Goal: Information Seeking & Learning: Learn about a topic

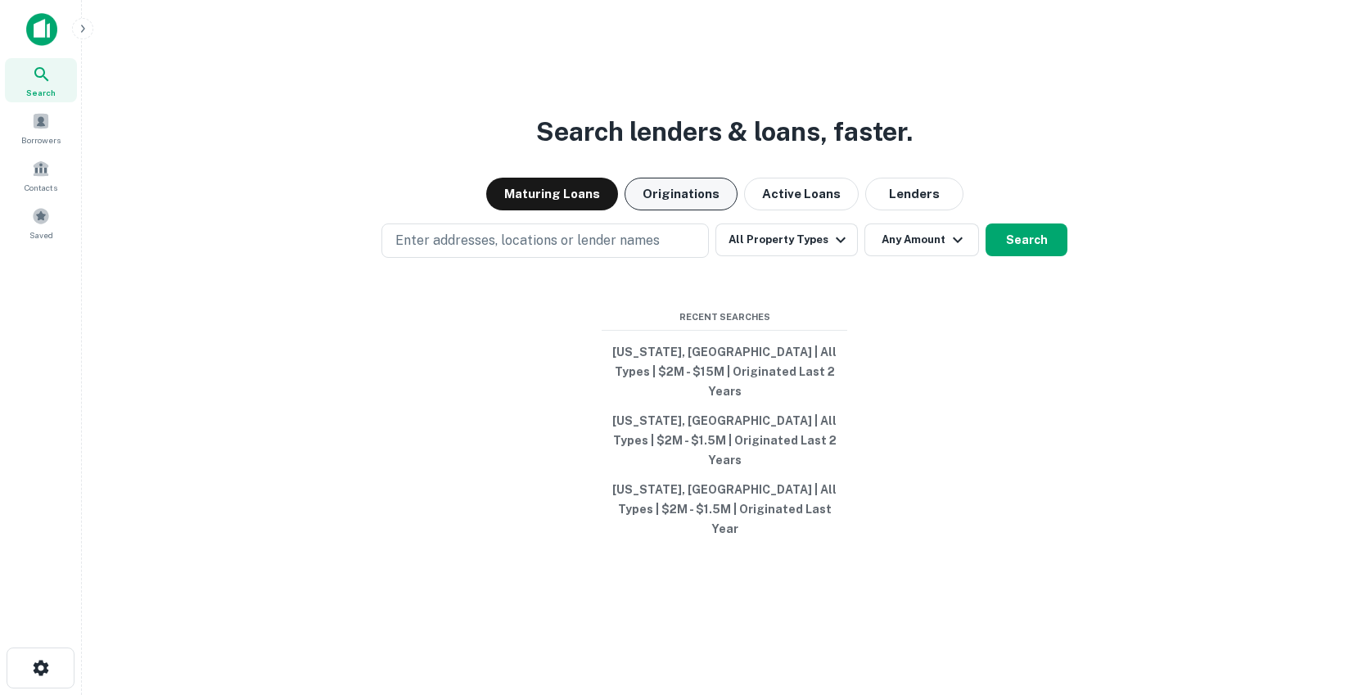
click at [703, 210] on button "Originations" at bounding box center [681, 194] width 113 height 33
click at [1020, 256] on button "Search" at bounding box center [1027, 240] width 82 height 33
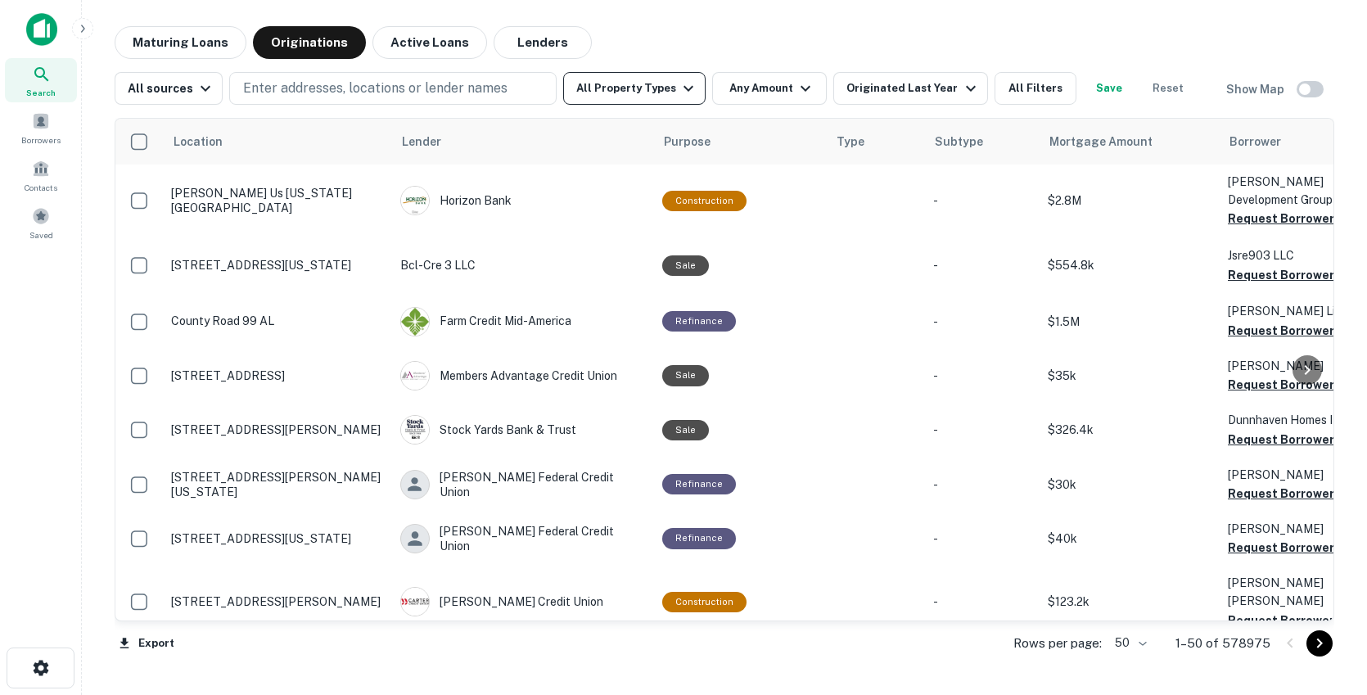
click at [643, 85] on button "All Property Types" at bounding box center [634, 88] width 142 height 33
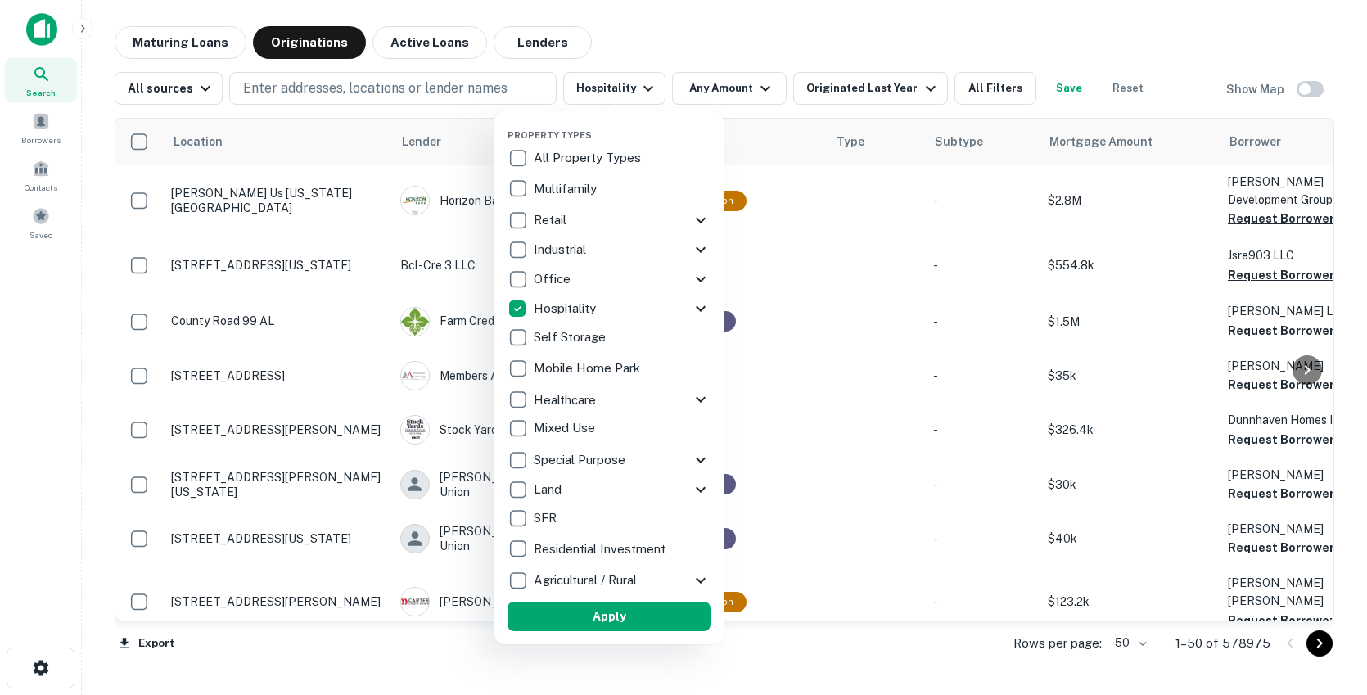
click at [343, 85] on div at bounding box center [683, 347] width 1367 height 695
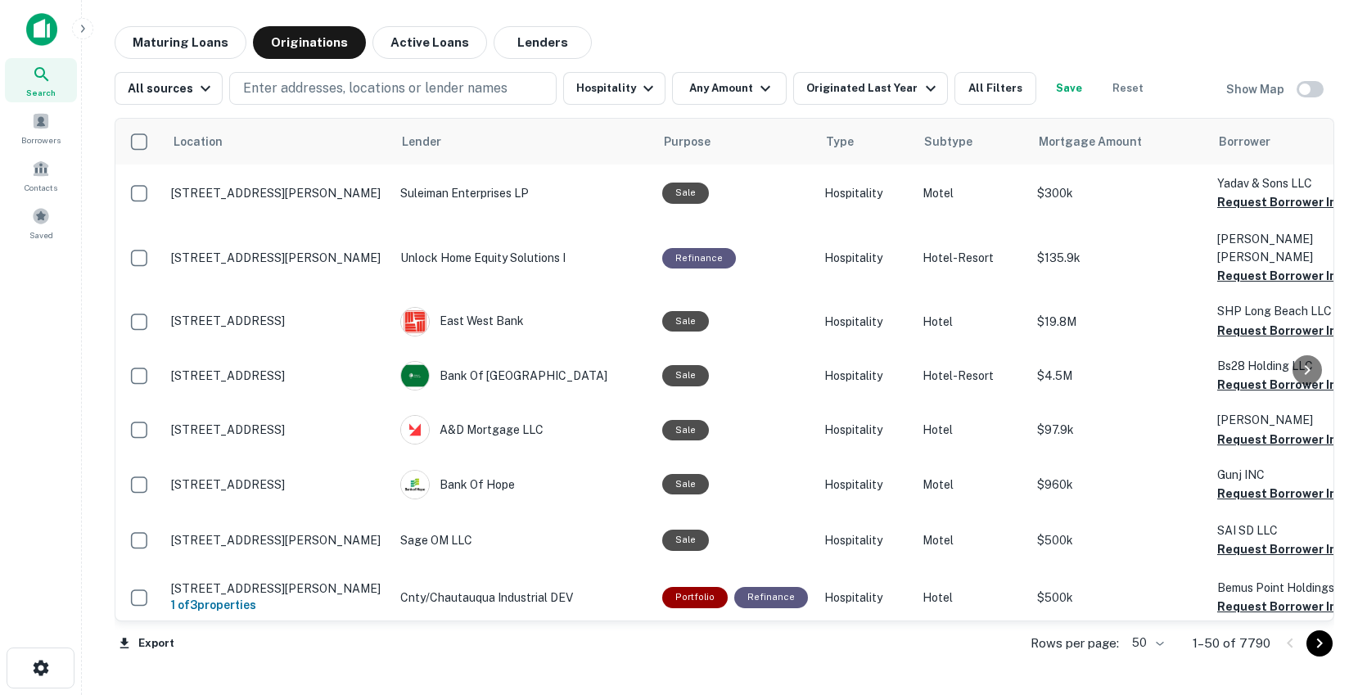
click at [324, 95] on p "Enter addresses, locations or lender names" at bounding box center [375, 89] width 264 height 20
type input "*"
type input "**********"
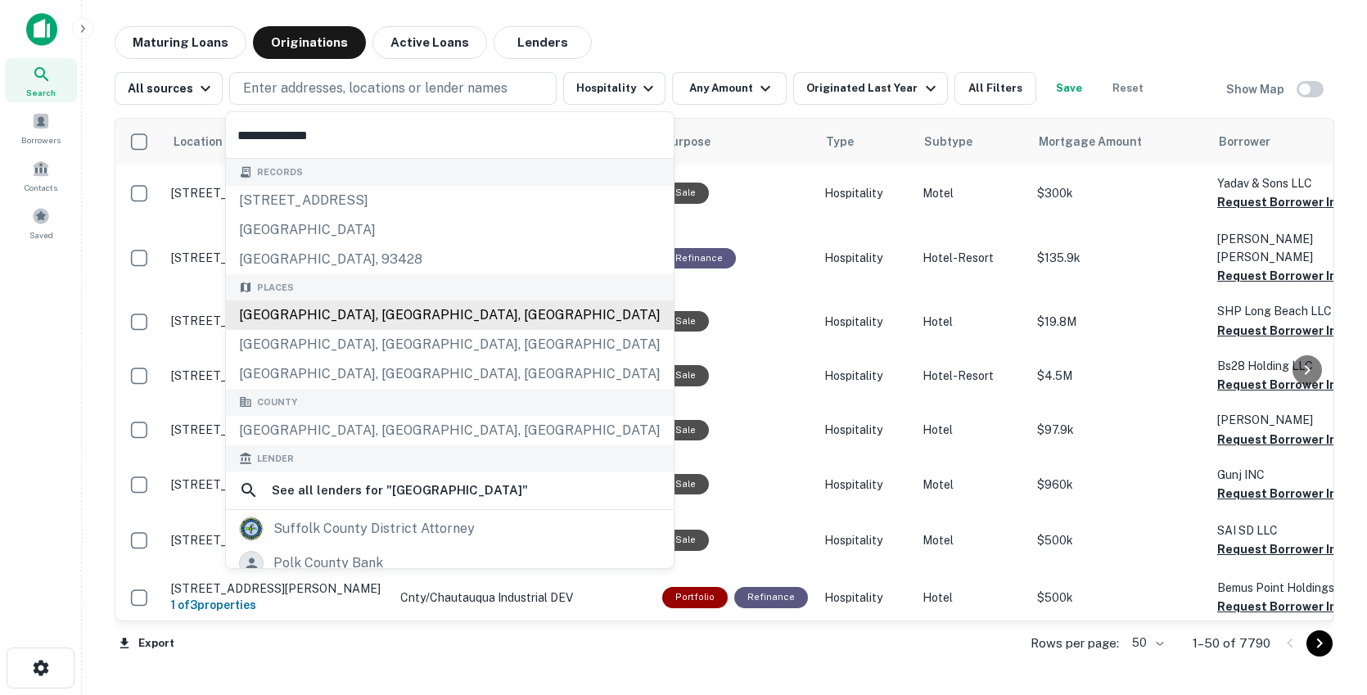
click at [323, 322] on div "[GEOGRAPHIC_DATA], [GEOGRAPHIC_DATA], [GEOGRAPHIC_DATA]" at bounding box center [450, 314] width 448 height 29
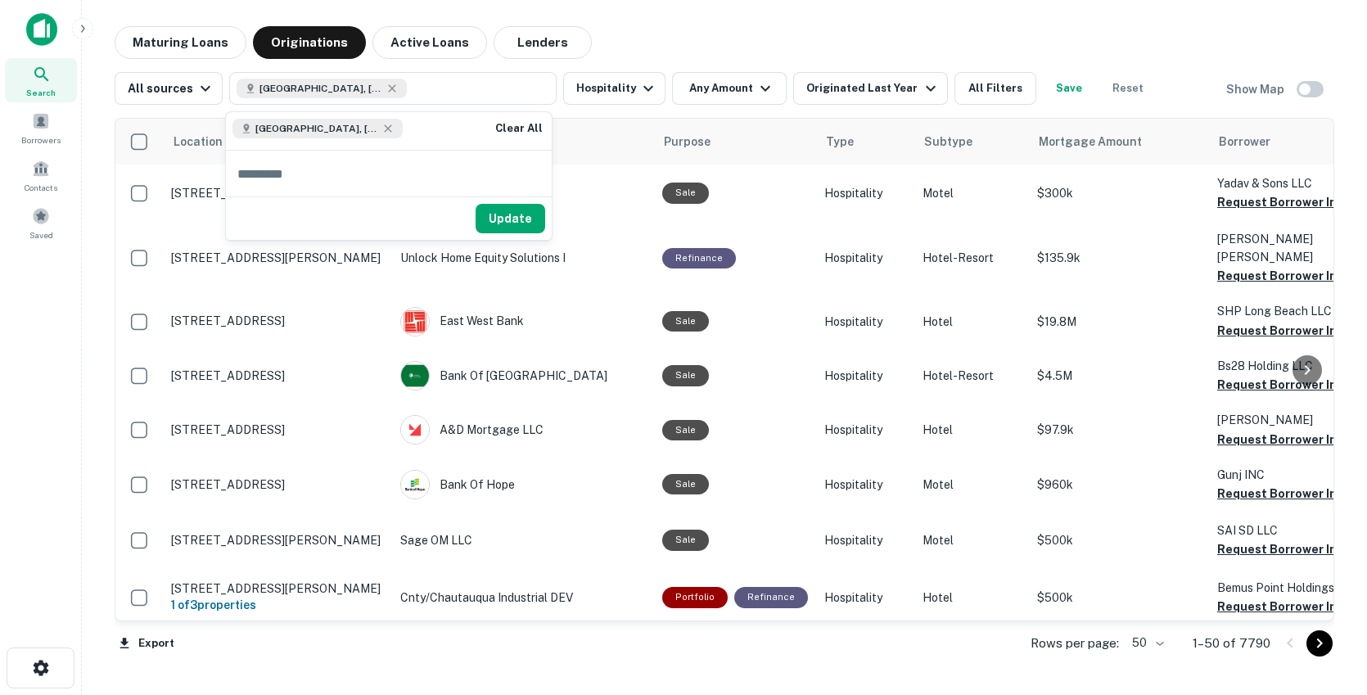
click at [694, 28] on div "Maturing Loans Originations Active Loans Lenders" at bounding box center [725, 42] width 1220 height 33
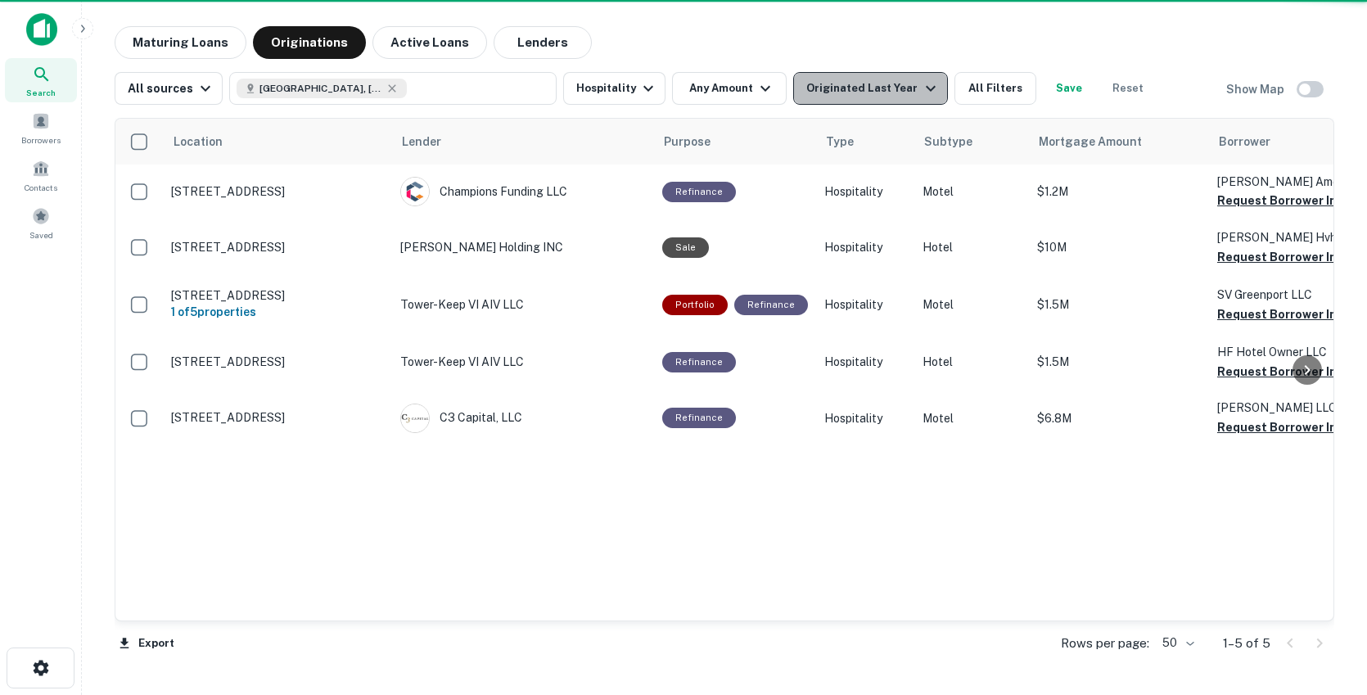
click at [866, 84] on div "Originated Last Year" at bounding box center [872, 89] width 133 height 20
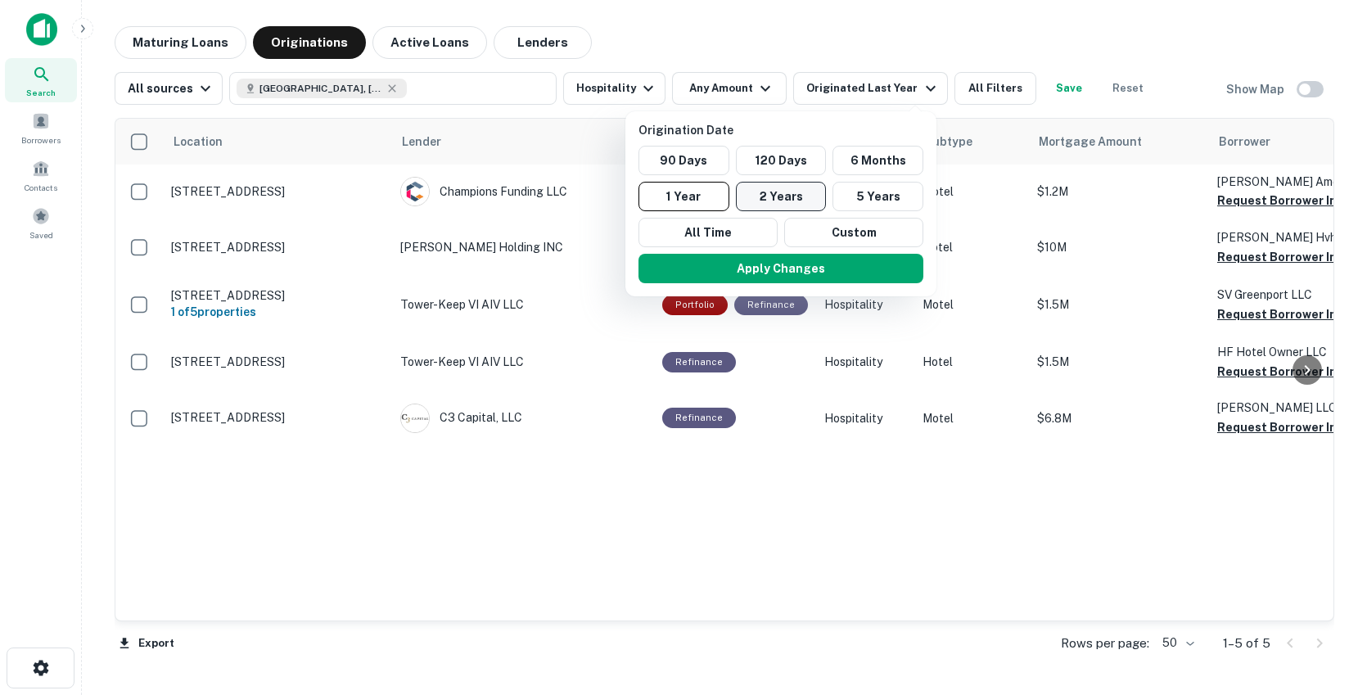
click at [799, 199] on button "2 Years" at bounding box center [781, 196] width 91 height 29
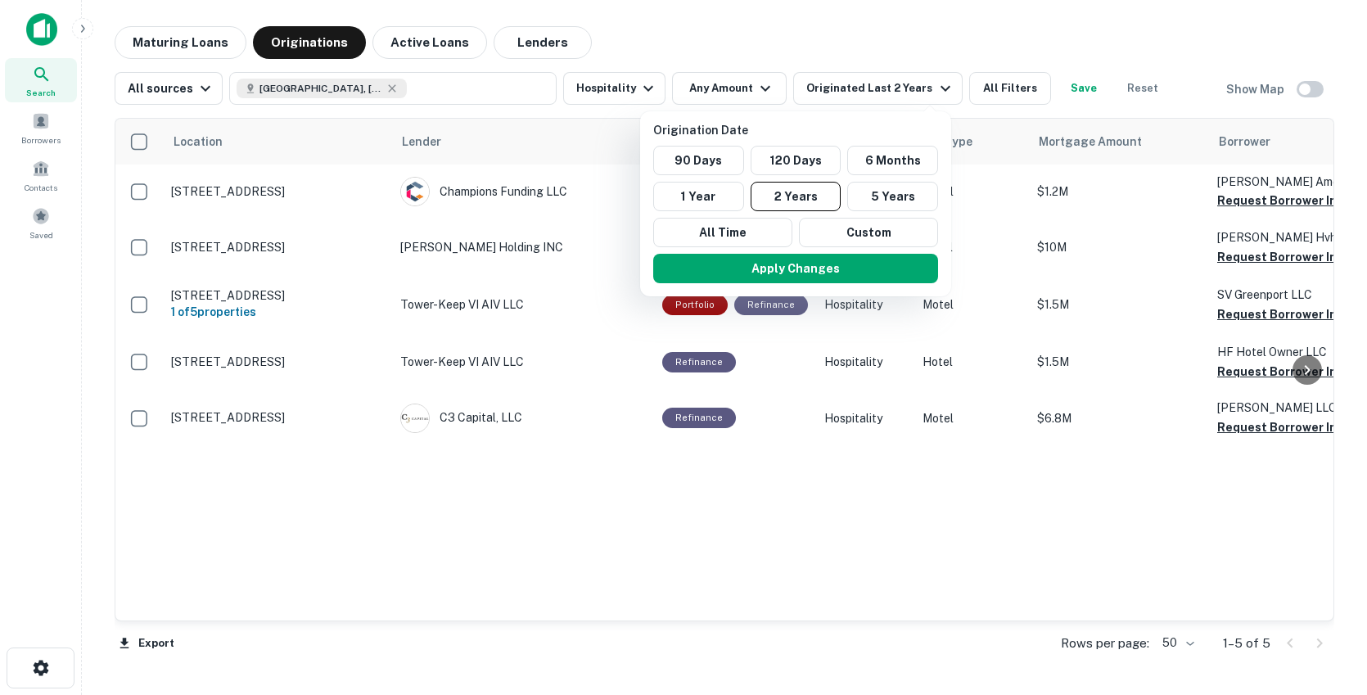
click at [796, 31] on div at bounding box center [683, 347] width 1367 height 695
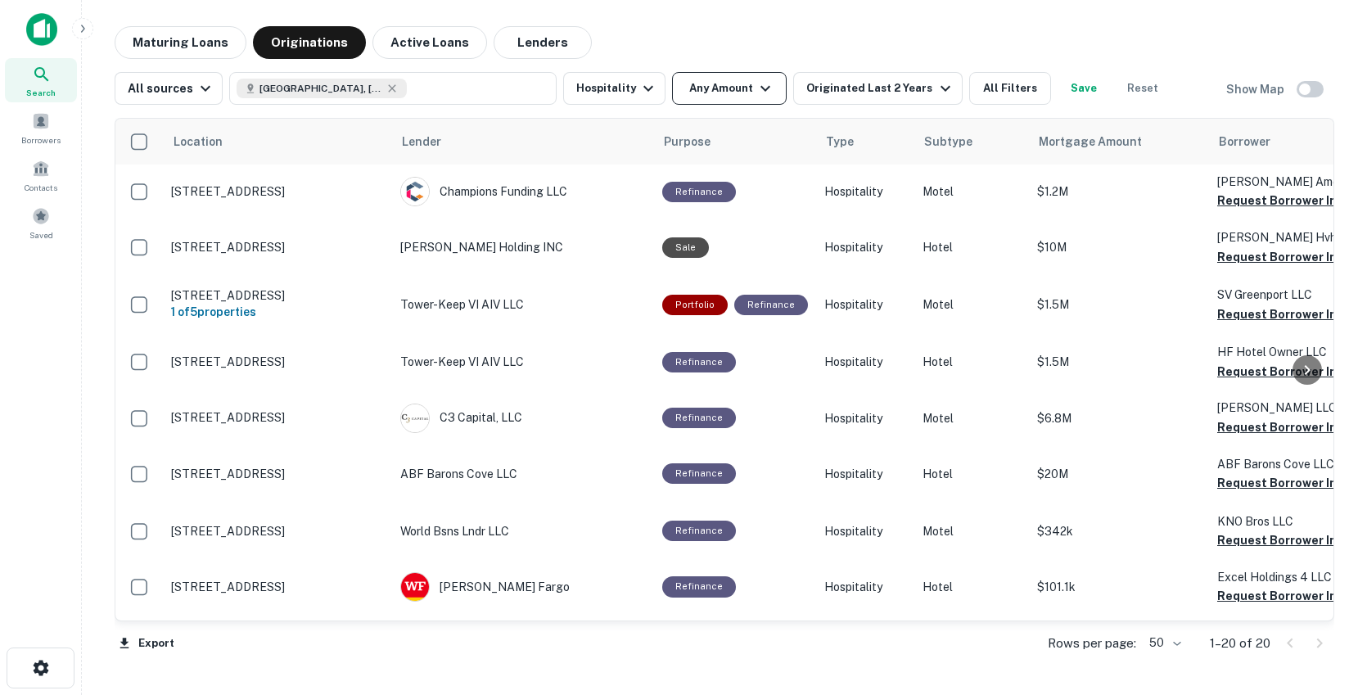
click at [756, 89] on icon "button" at bounding box center [766, 89] width 20 height 20
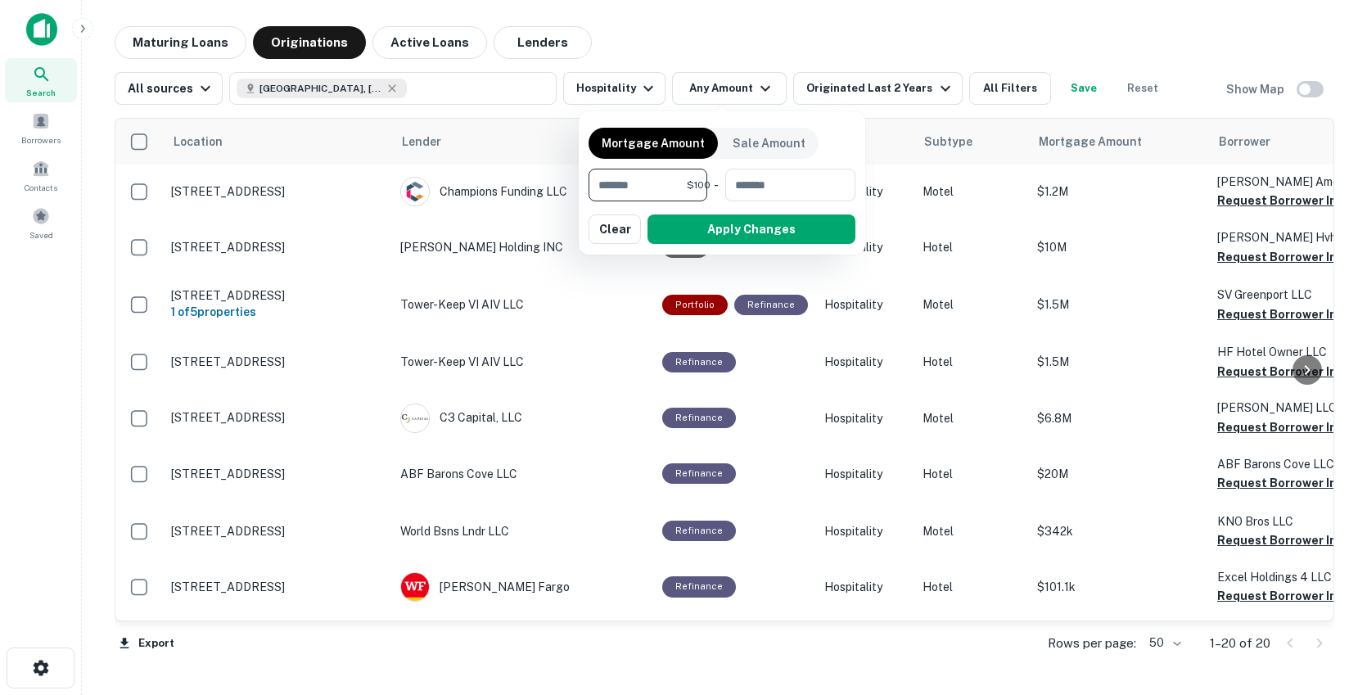
type input "*"
type input "*******"
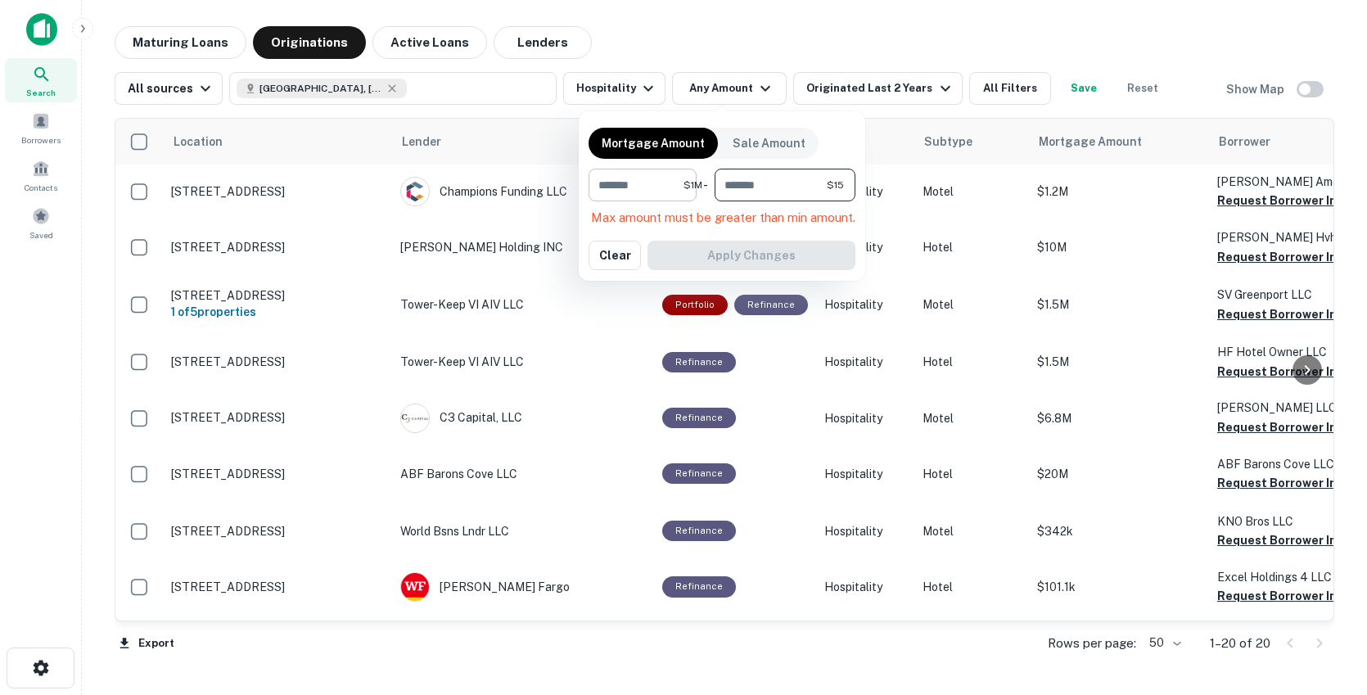
type input "*"
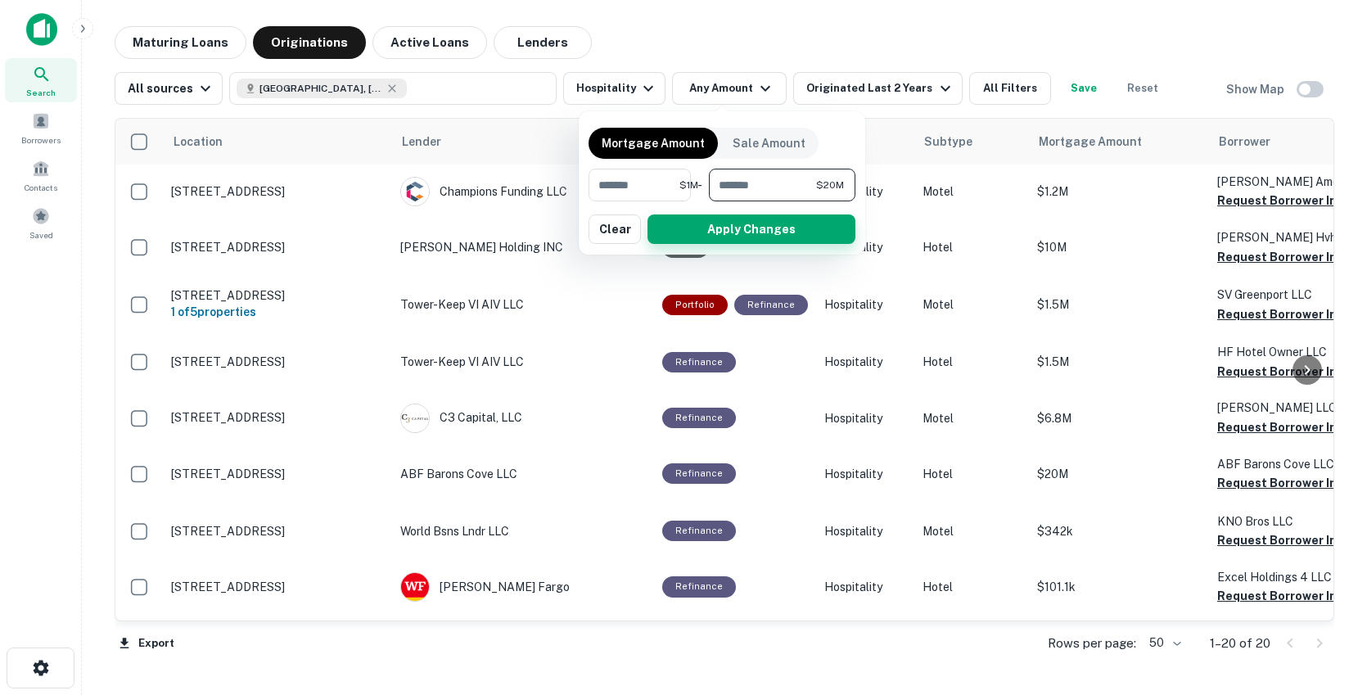
type input "********"
click at [684, 229] on button "Apply Changes" at bounding box center [752, 229] width 208 height 29
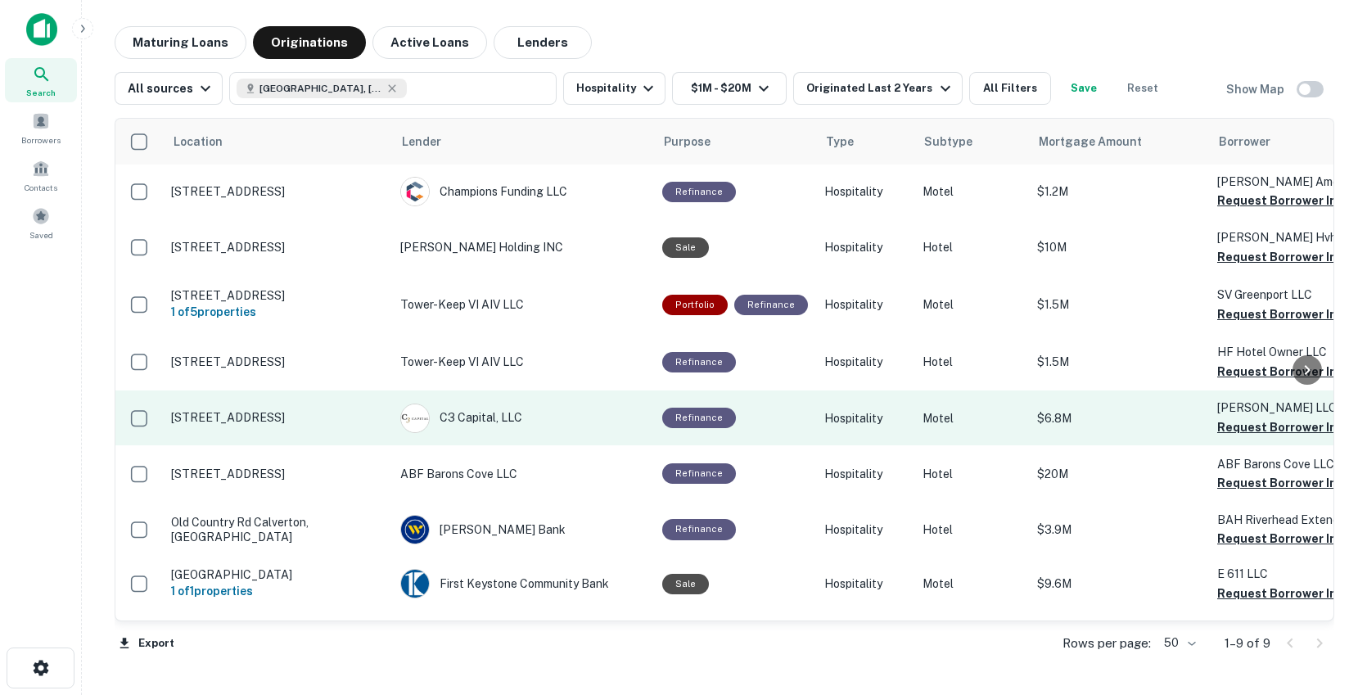
click at [576, 395] on td "C3 Capital, LLC" at bounding box center [523, 418] width 262 height 54
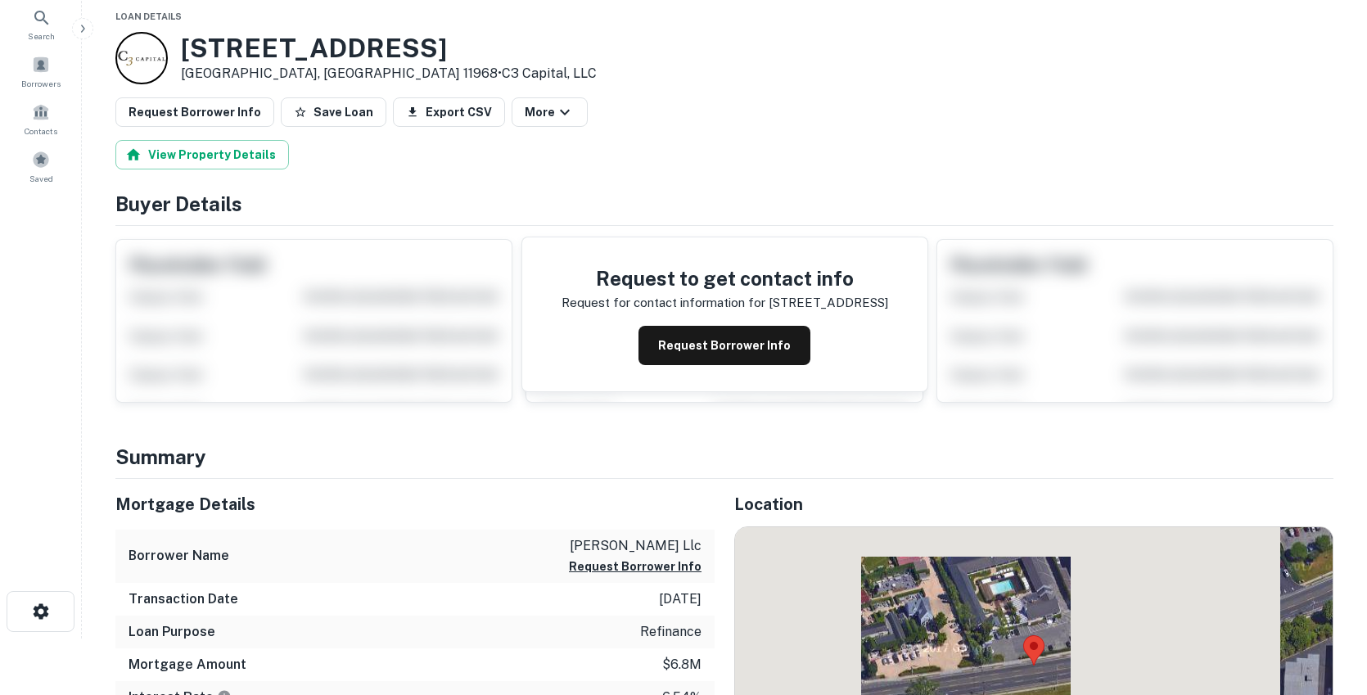
scroll to position [65, 0]
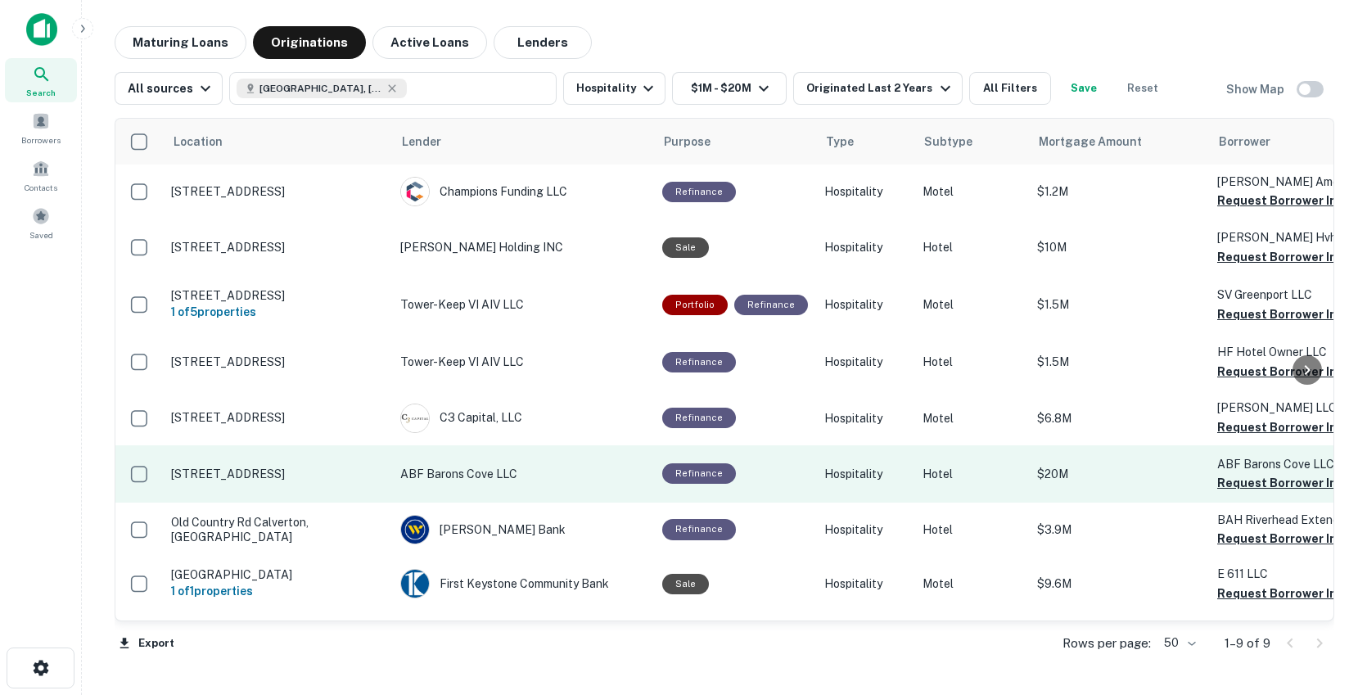
click at [559, 456] on td "ABF Barons Cove LLC" at bounding box center [523, 473] width 262 height 57
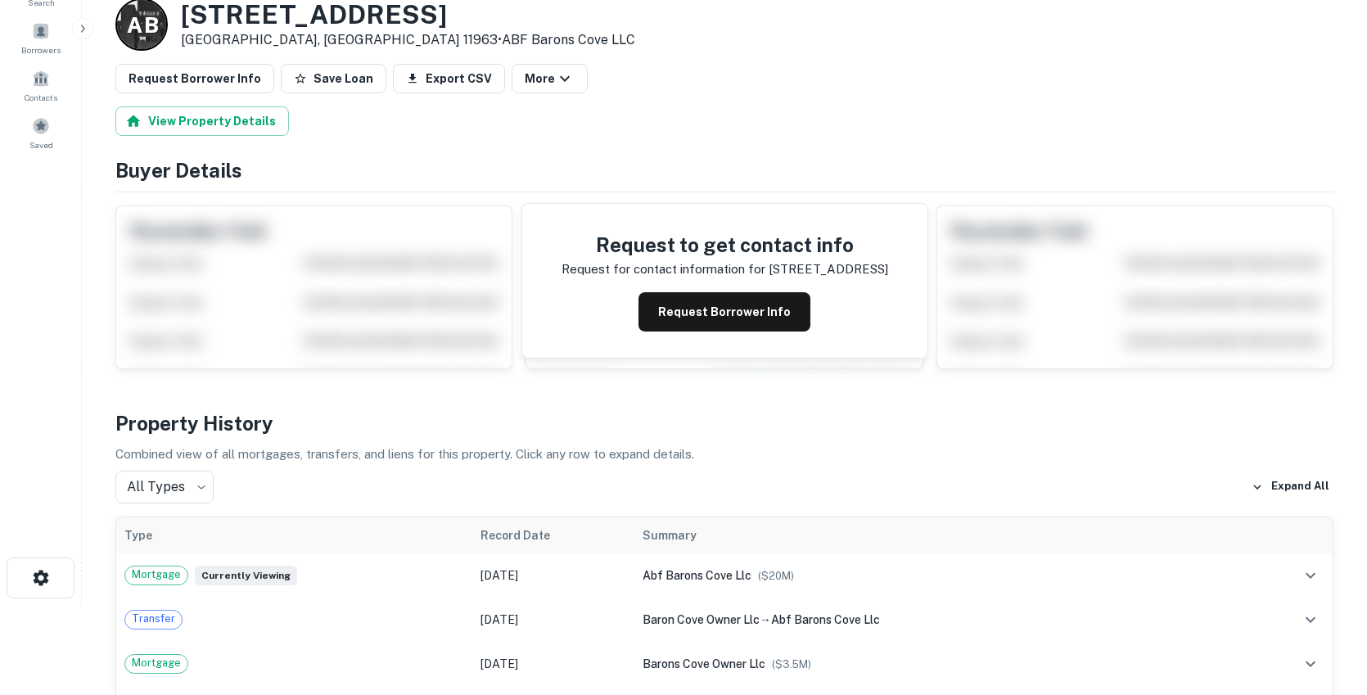
scroll to position [98, 0]
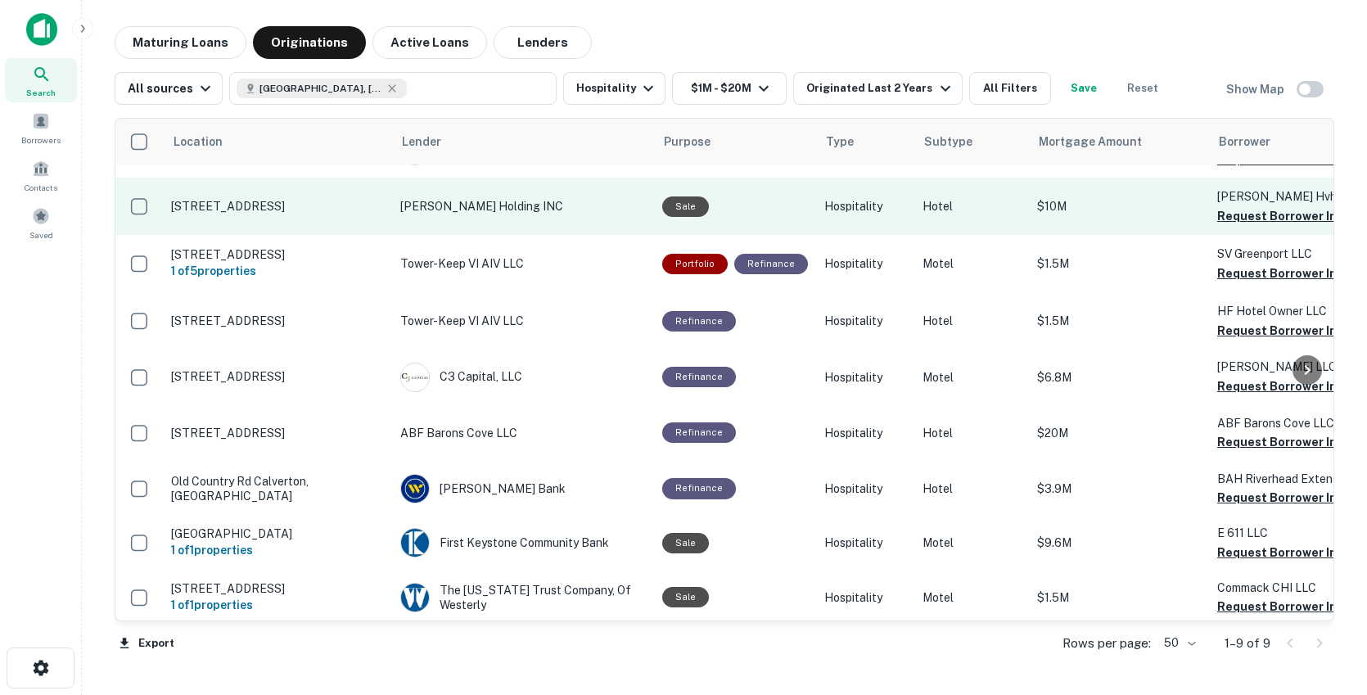
scroll to position [45, 0]
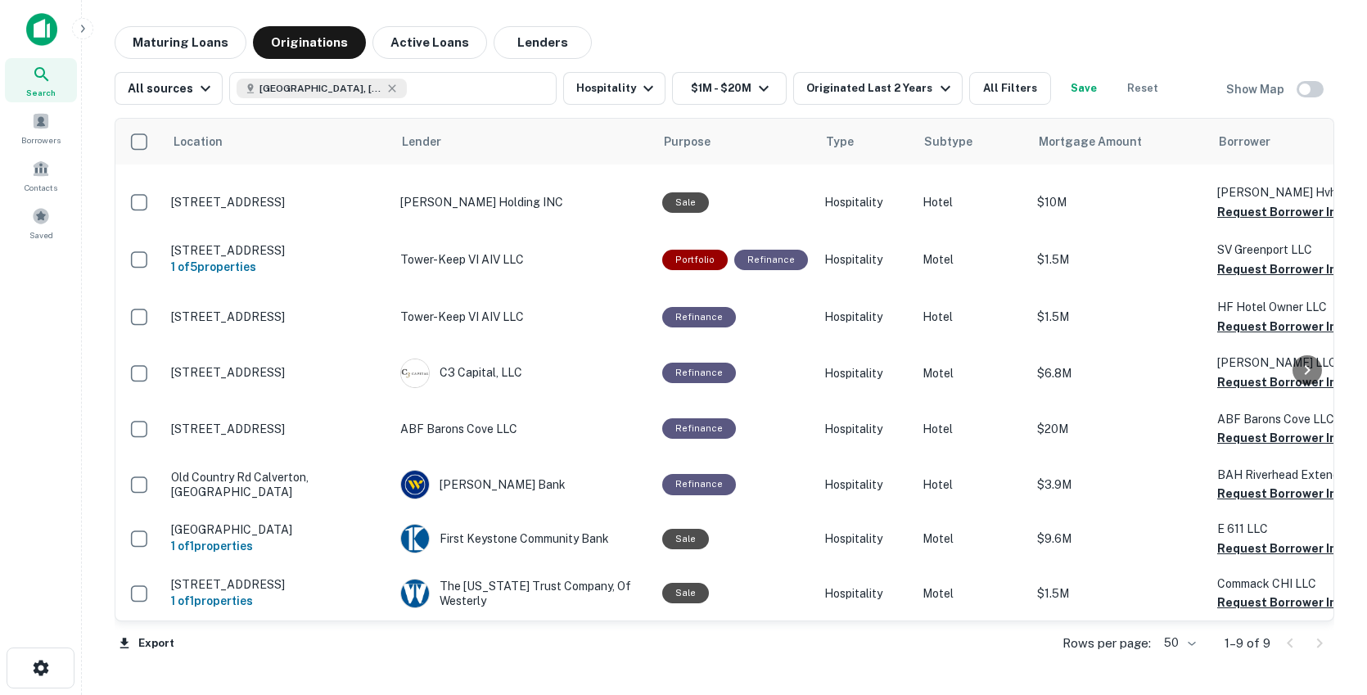
click at [1318, 645] on div at bounding box center [1305, 643] width 56 height 26
click at [1190, 644] on body "Search Borrowers Contacts Saved Maturing Loans Originations Active Loans Lender…" at bounding box center [683, 347] width 1367 height 695
click at [979, 641] on div at bounding box center [683, 347] width 1367 height 695
click at [143, 641] on div at bounding box center [683, 347] width 1367 height 695
click at [143, 641] on button "Export" at bounding box center [147, 643] width 64 height 25
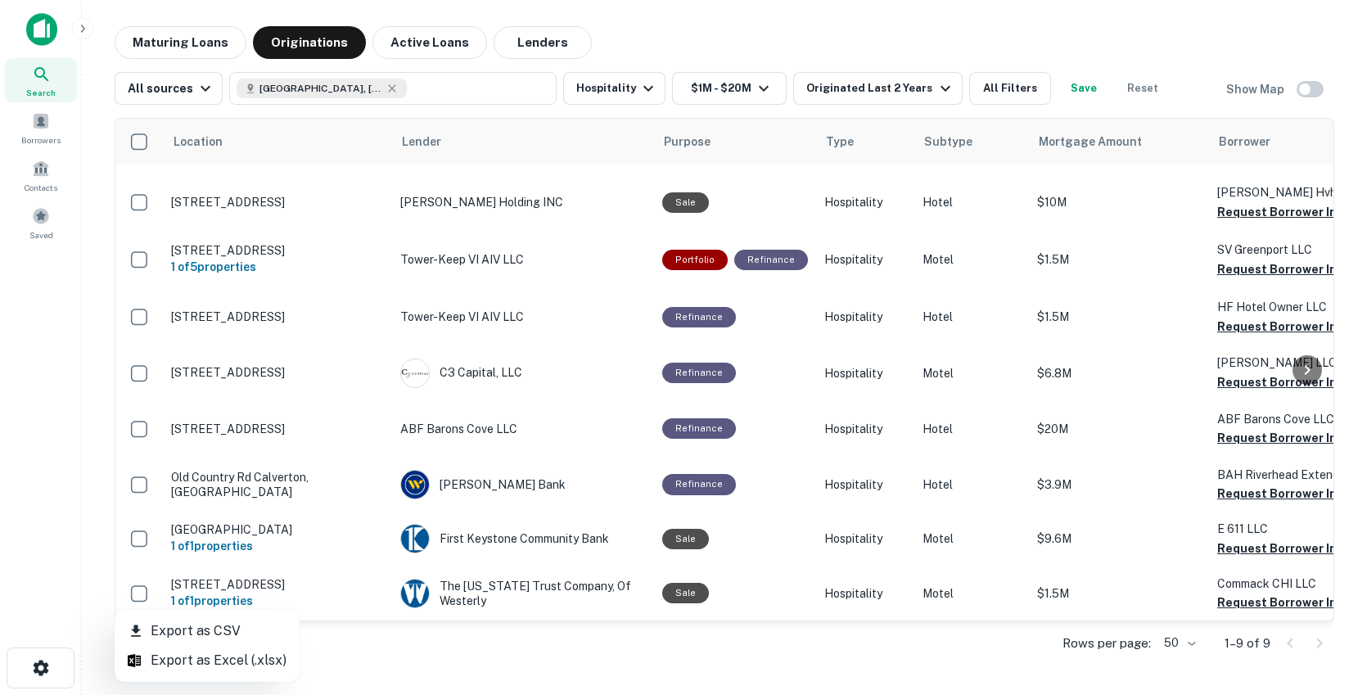
click at [174, 658] on li "Export as Excel (.xlsx)" at bounding box center [207, 660] width 185 height 29
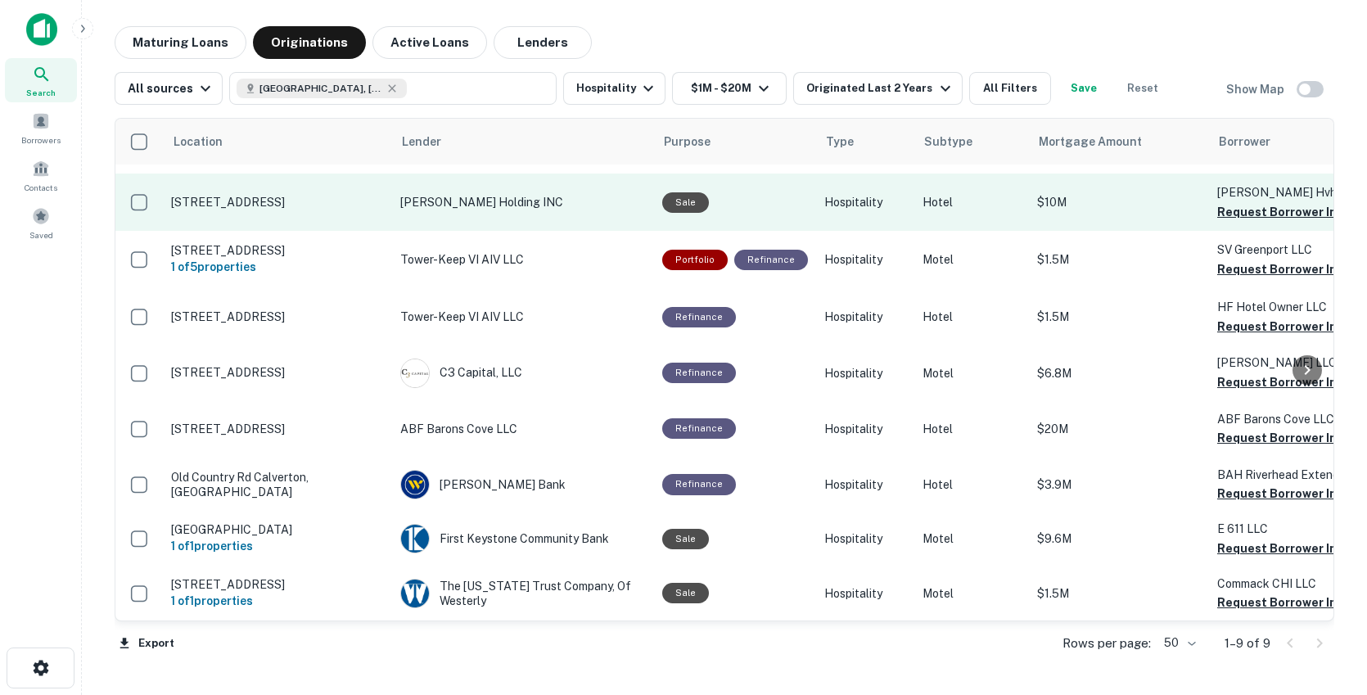
click at [538, 179] on td "[PERSON_NAME] Holding INC" at bounding box center [523, 202] width 262 height 57
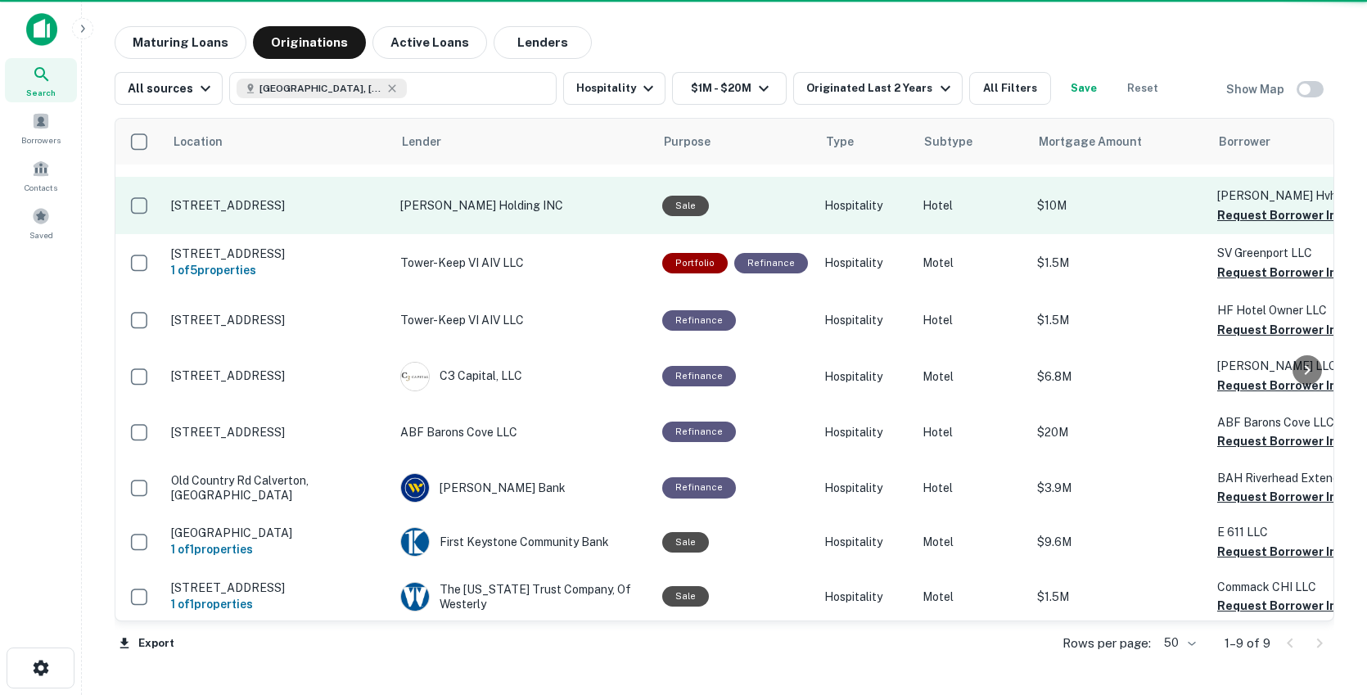
scroll to position [45, 0]
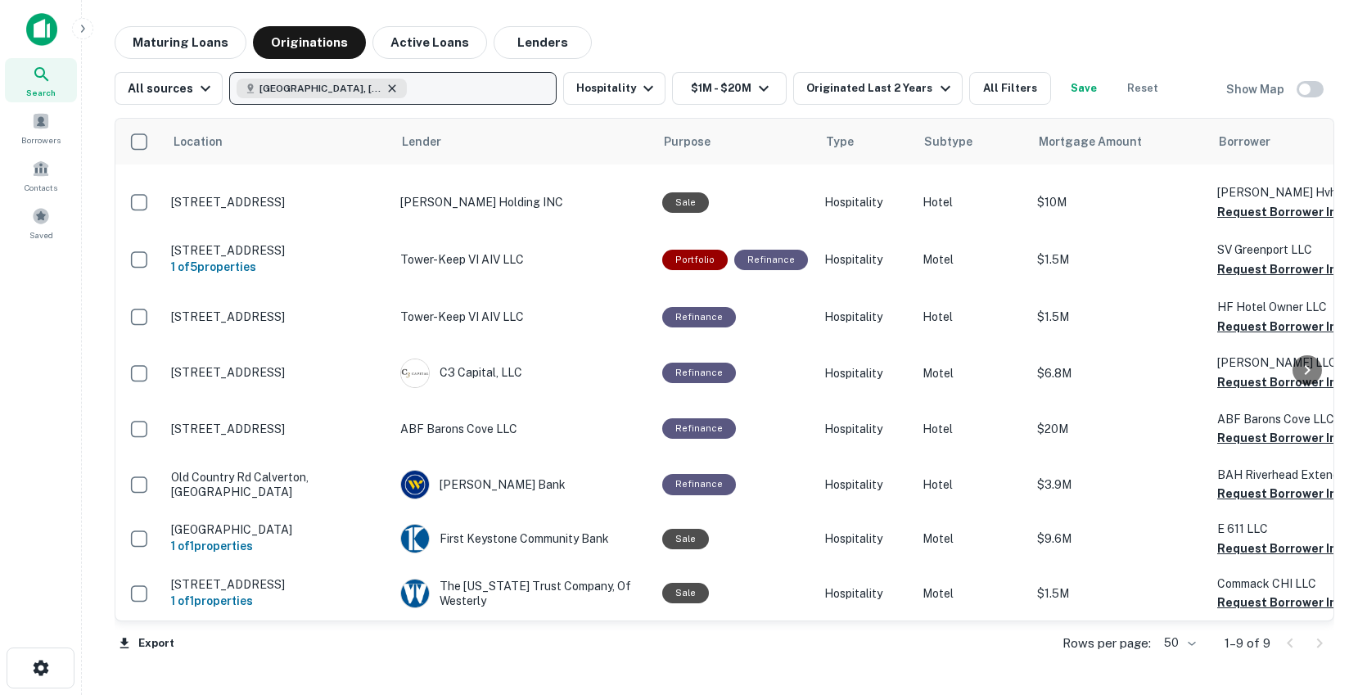
click at [386, 91] on icon "button" at bounding box center [392, 88] width 13 height 13
type input "********"
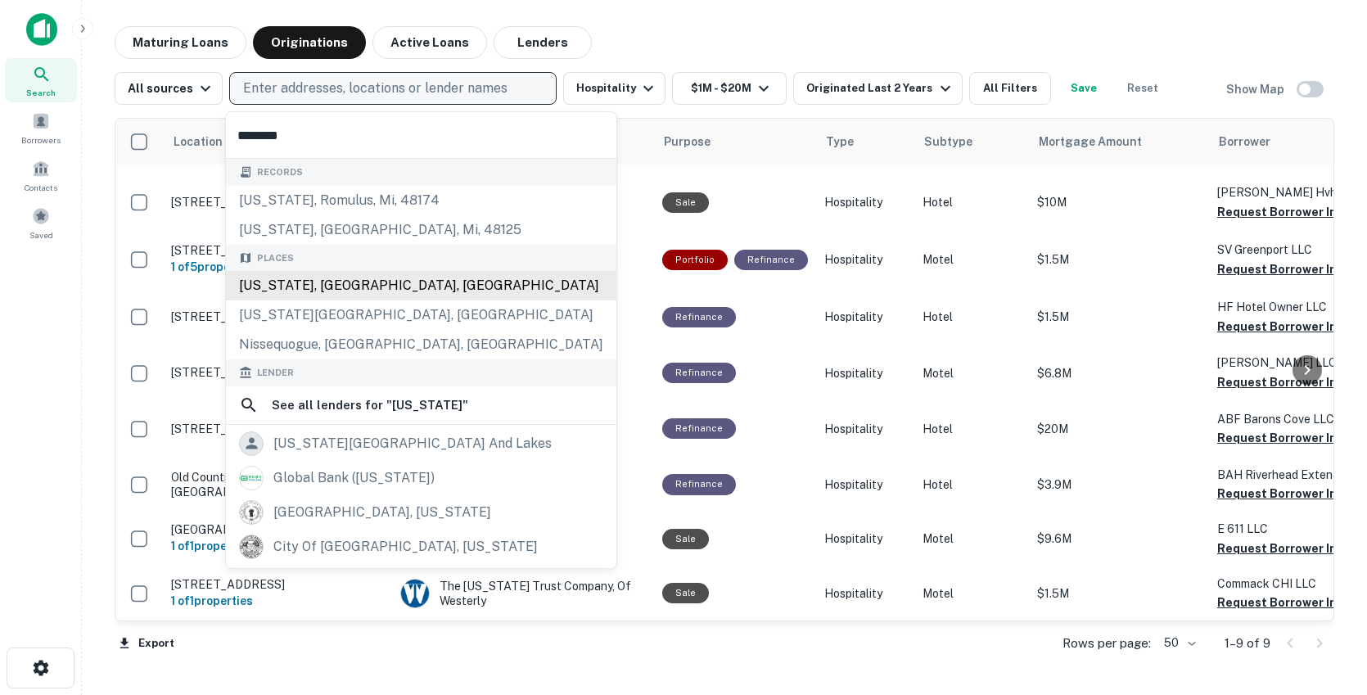
click at [317, 288] on div "[US_STATE], [GEOGRAPHIC_DATA], [GEOGRAPHIC_DATA]" at bounding box center [421, 285] width 391 height 29
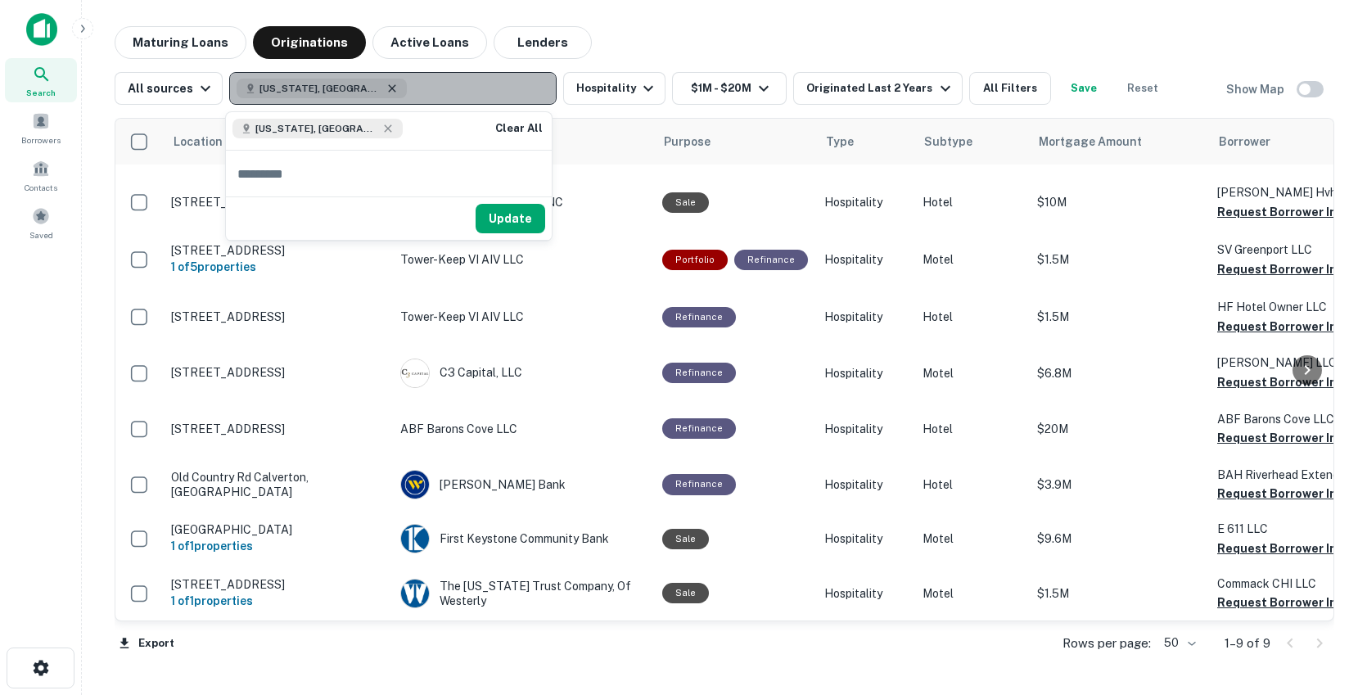
click at [386, 88] on icon "button" at bounding box center [392, 88] width 13 height 13
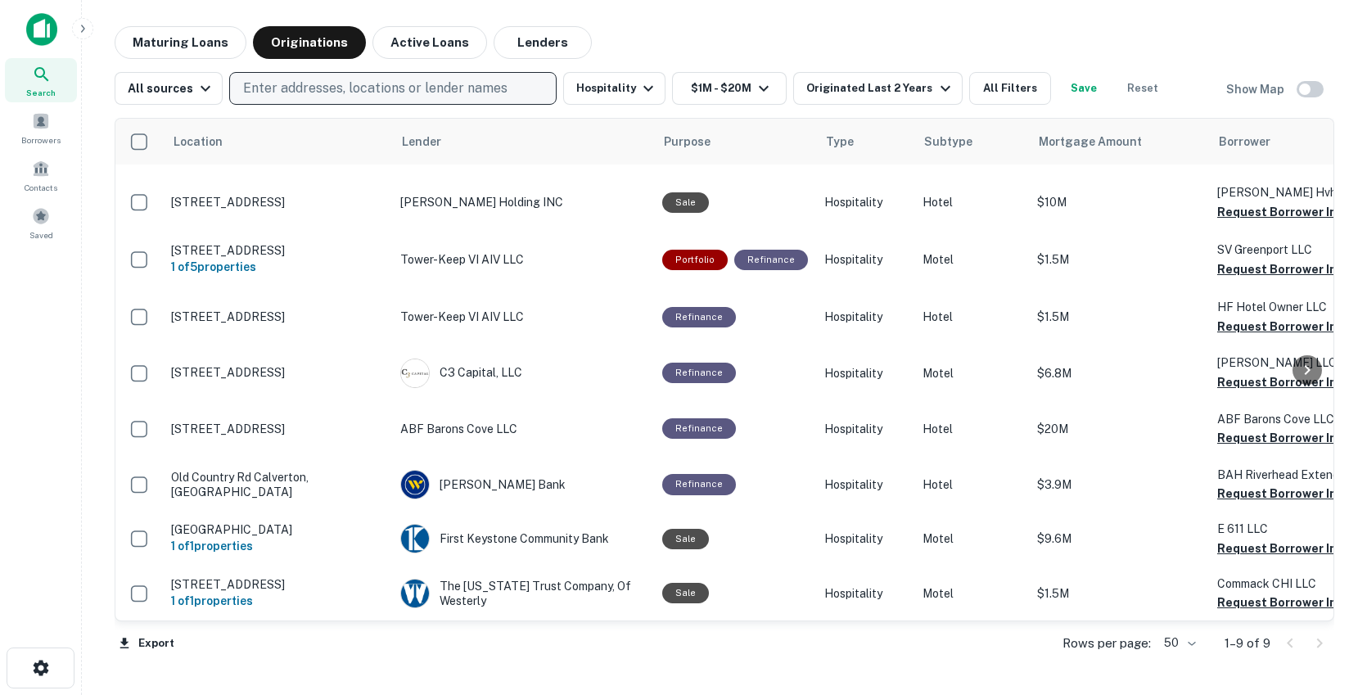
click at [229, 72] on button "Enter addresses, locations or lender names" at bounding box center [392, 88] width 327 height 33
click at [351, 88] on p "Enter addresses, locations or lender names" at bounding box center [375, 89] width 264 height 20
click at [229, 72] on button "Enter addresses, locations or lender names" at bounding box center [392, 88] width 327 height 33
type input "*"
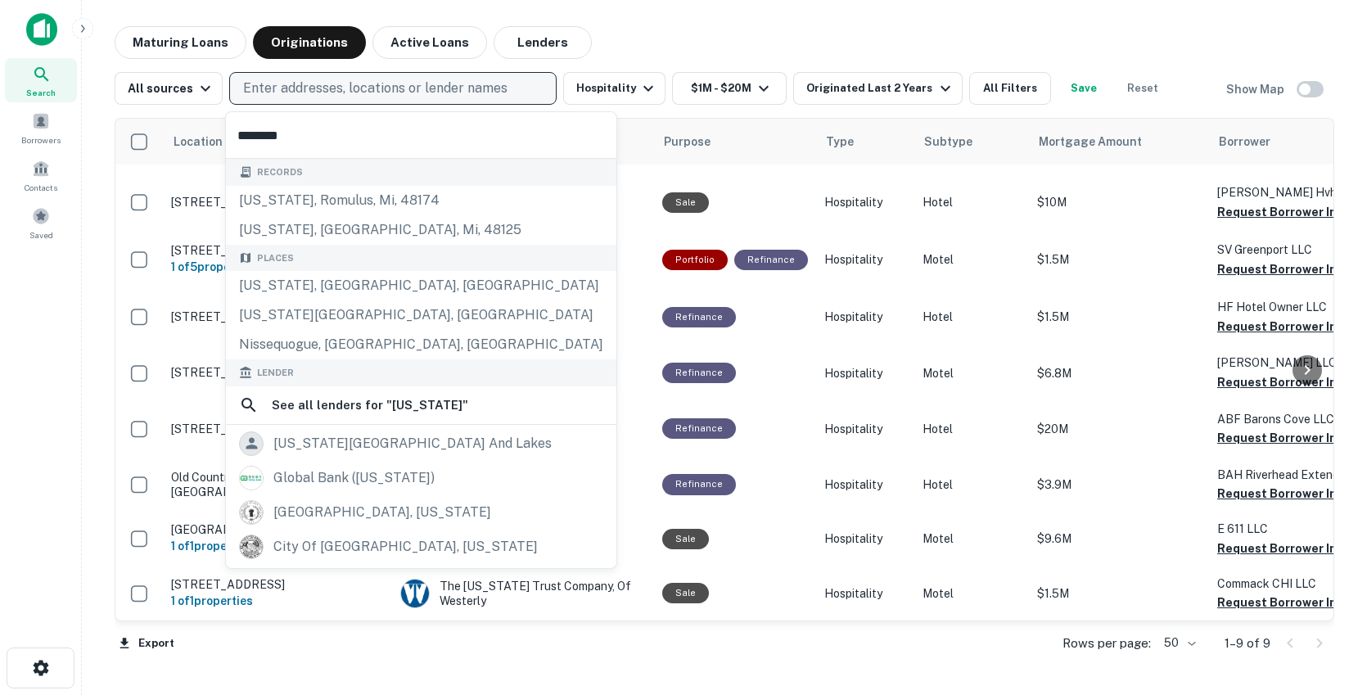
type input "********"
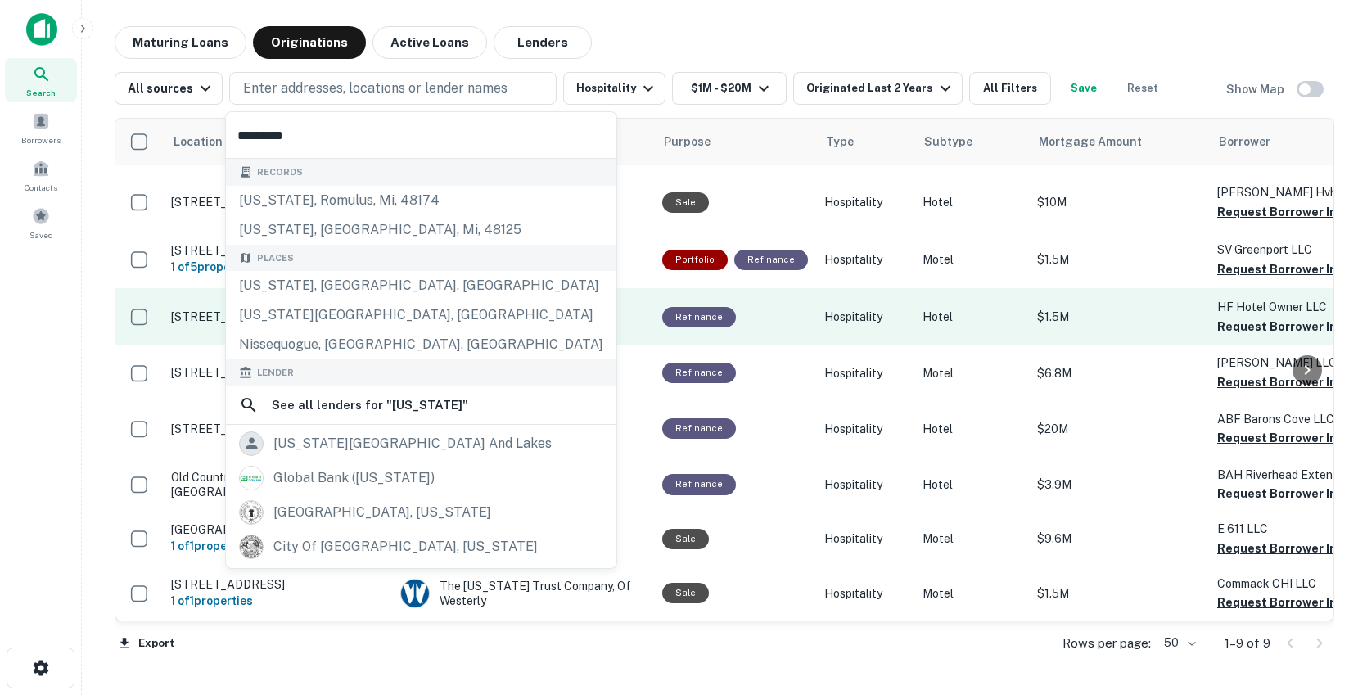
click at [270, 320] on div "[US_STATE][GEOGRAPHIC_DATA], [GEOGRAPHIC_DATA]" at bounding box center [421, 314] width 391 height 29
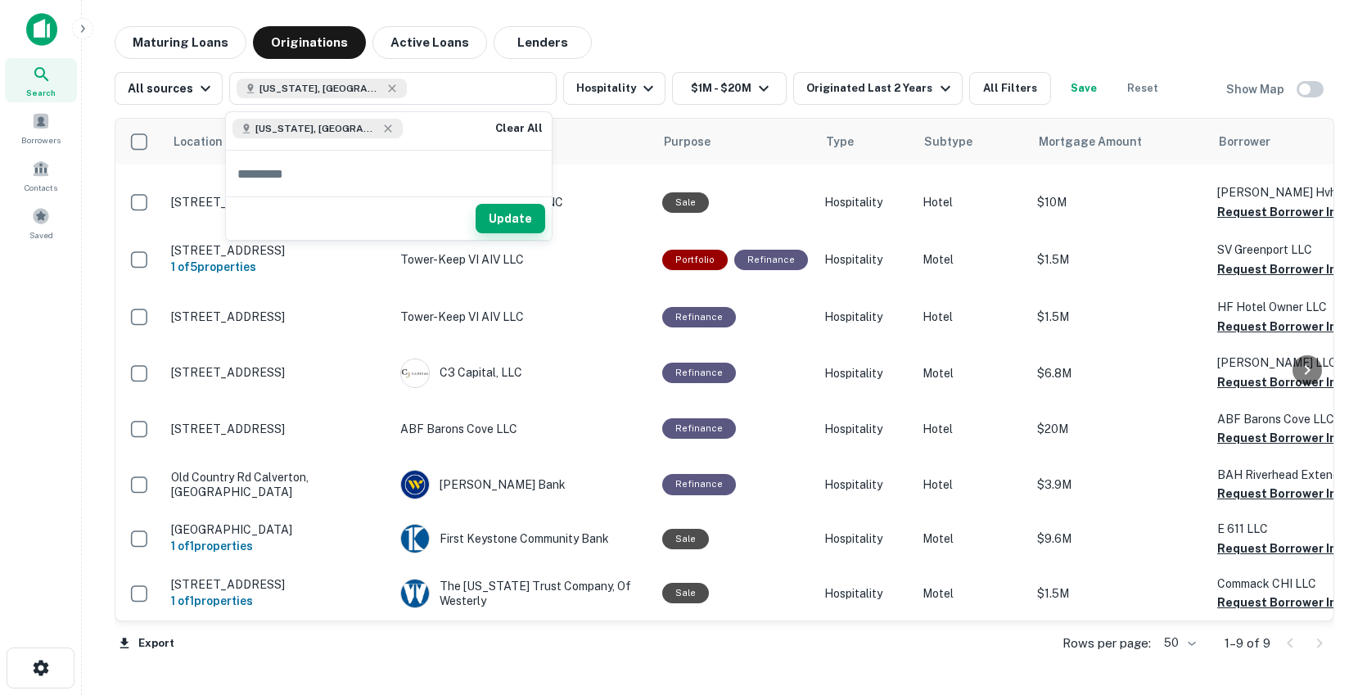
click at [502, 210] on button "Update" at bounding box center [511, 218] width 70 height 29
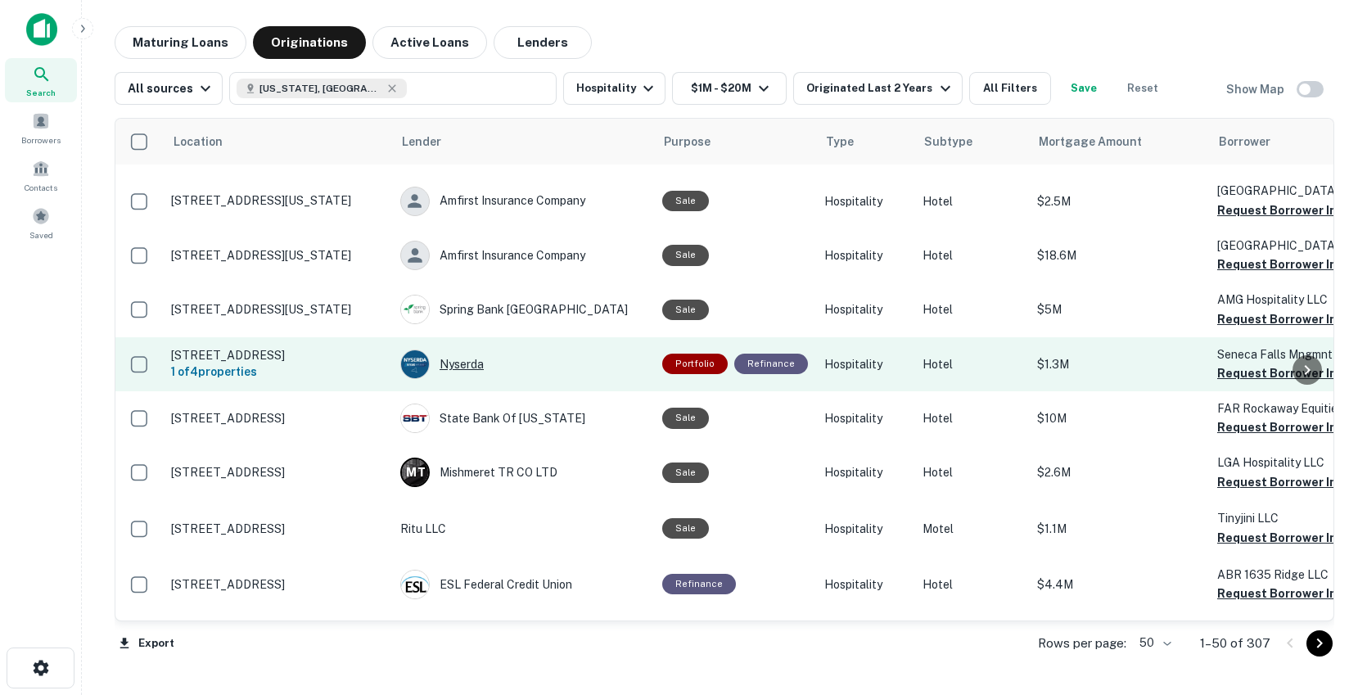
click at [595, 377] on div "Nyserda" at bounding box center [523, 364] width 246 height 29
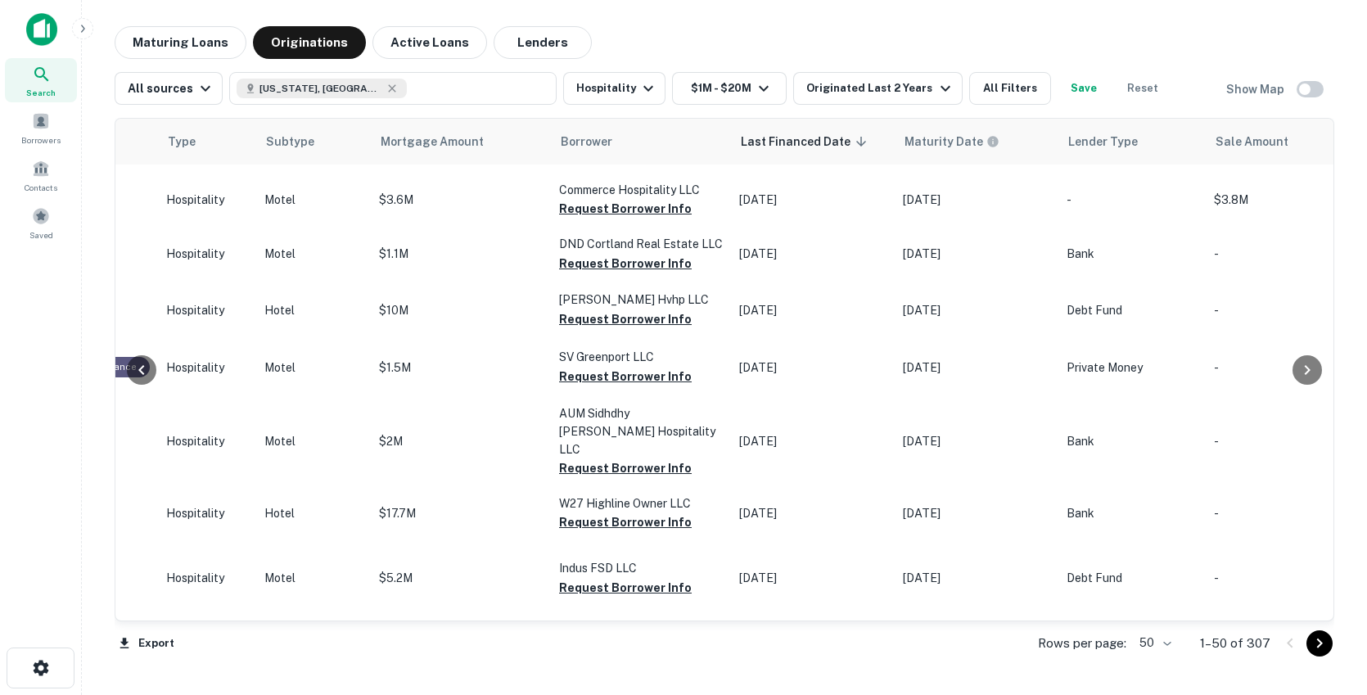
scroll to position [2325, 0]
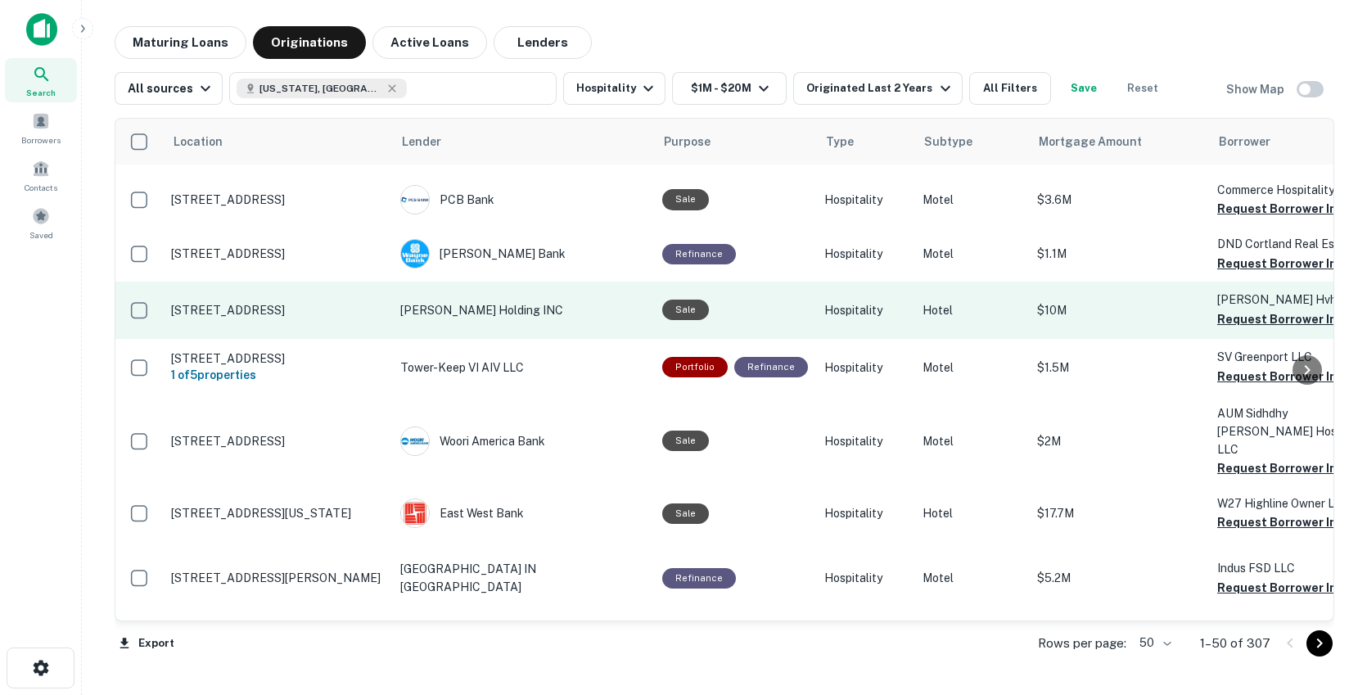
click at [590, 284] on td "[PERSON_NAME] Holding INC" at bounding box center [523, 310] width 262 height 57
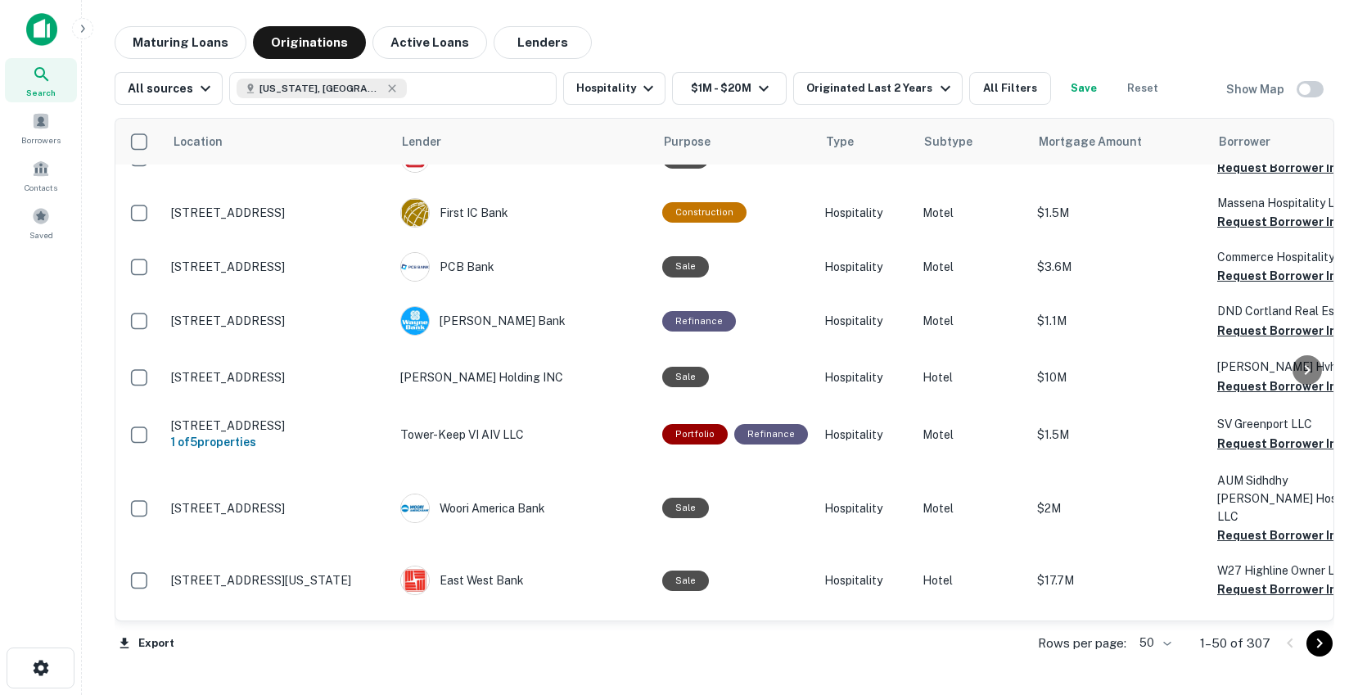
scroll to position [2325, 0]
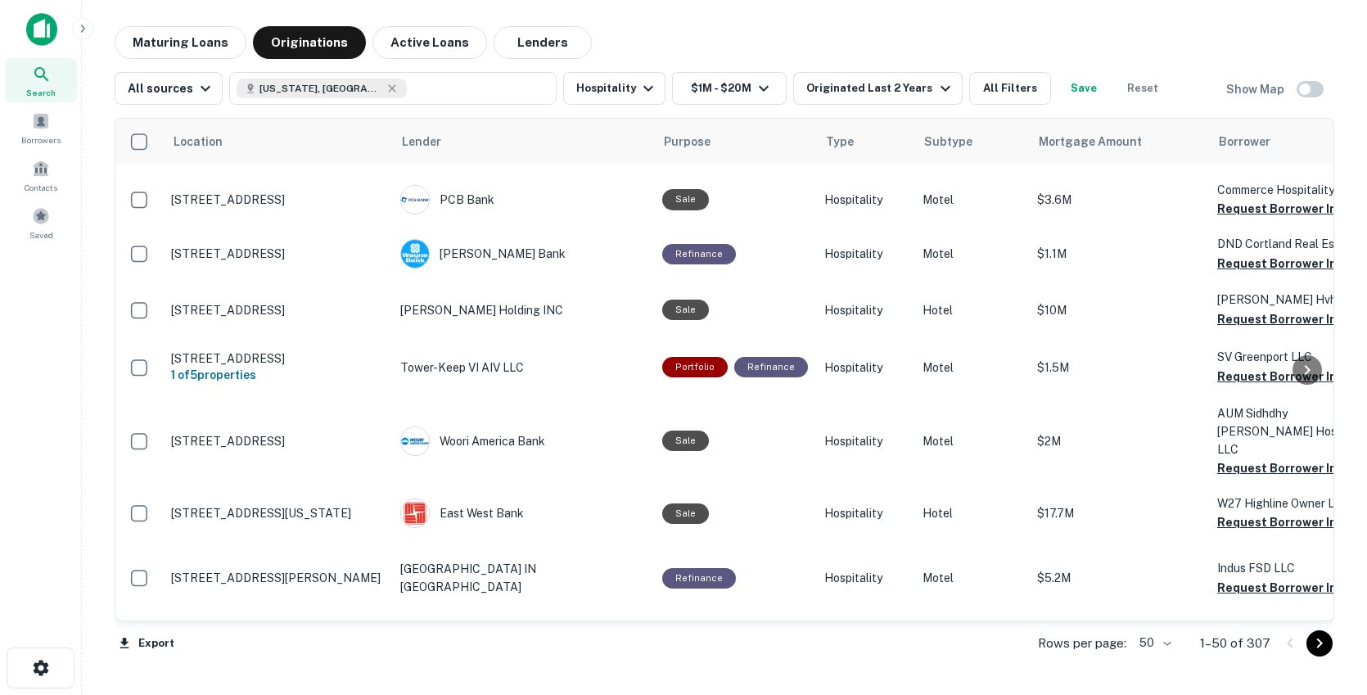
click at [1321, 650] on icon "Go to next page" at bounding box center [1320, 644] width 20 height 20
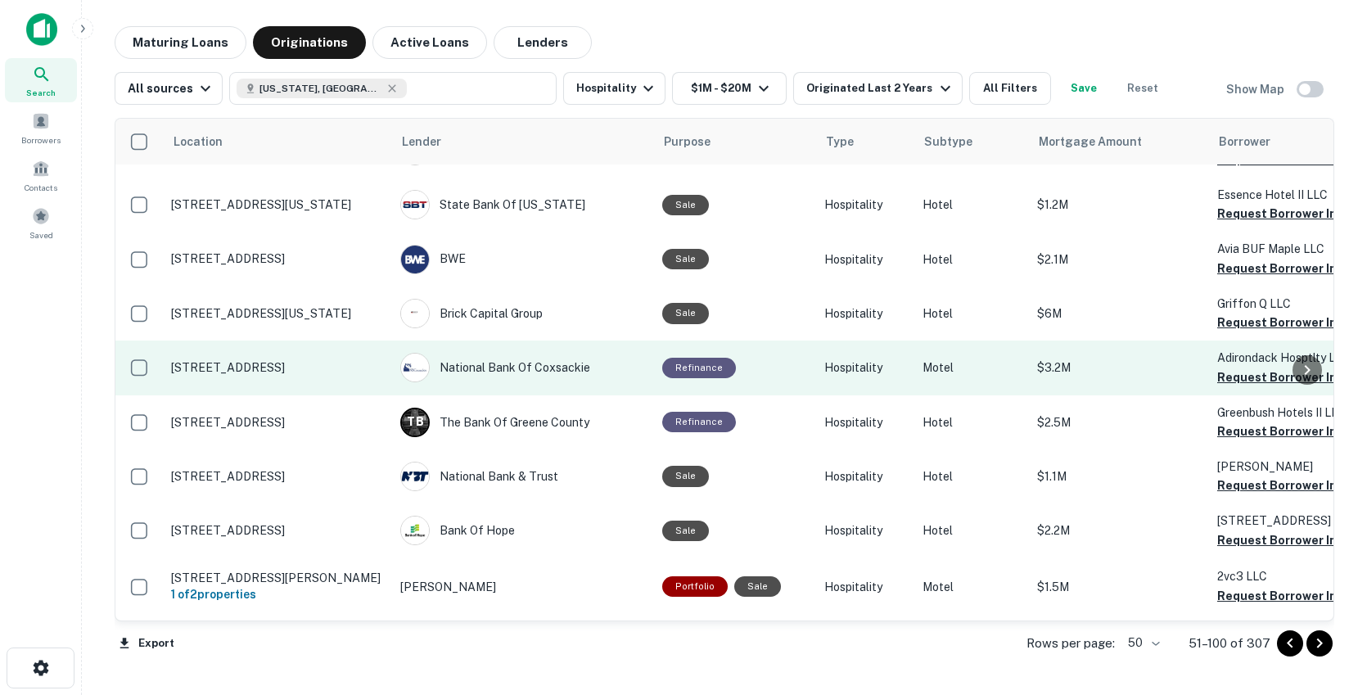
click at [623, 341] on td "National Bank Of Coxsackie" at bounding box center [523, 368] width 262 height 54
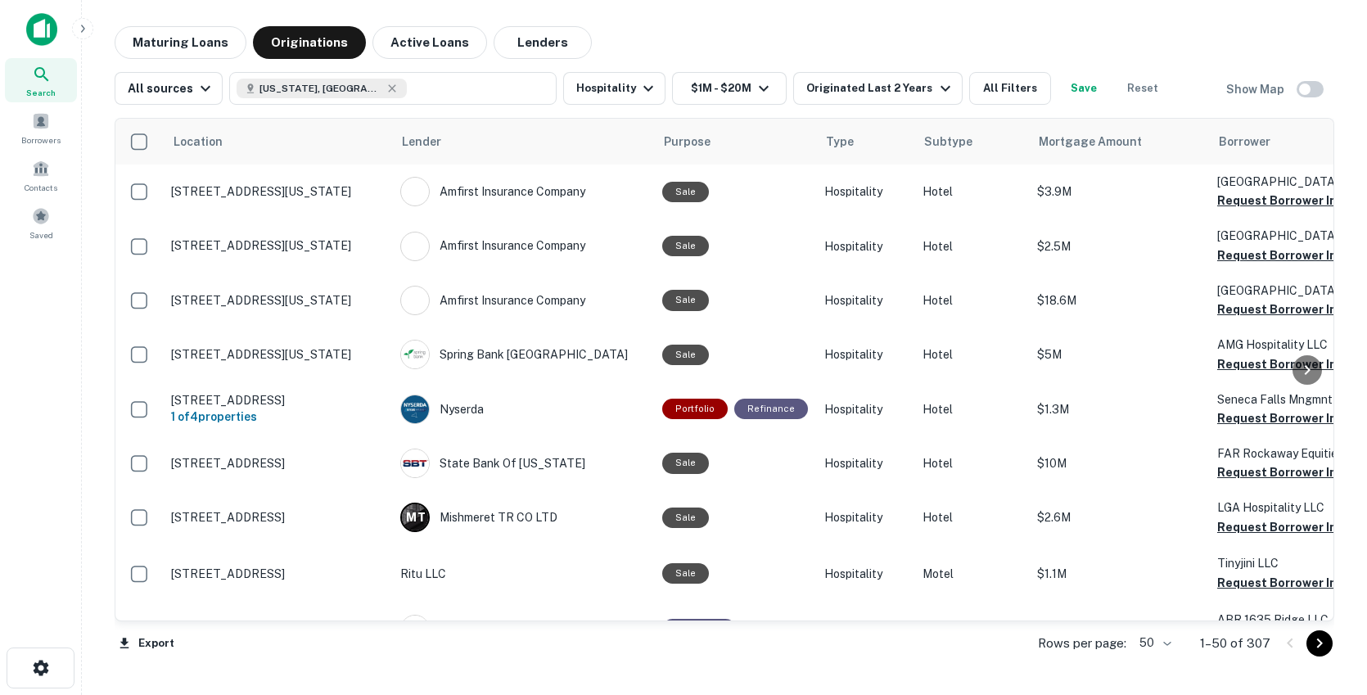
scroll to position [2325, 0]
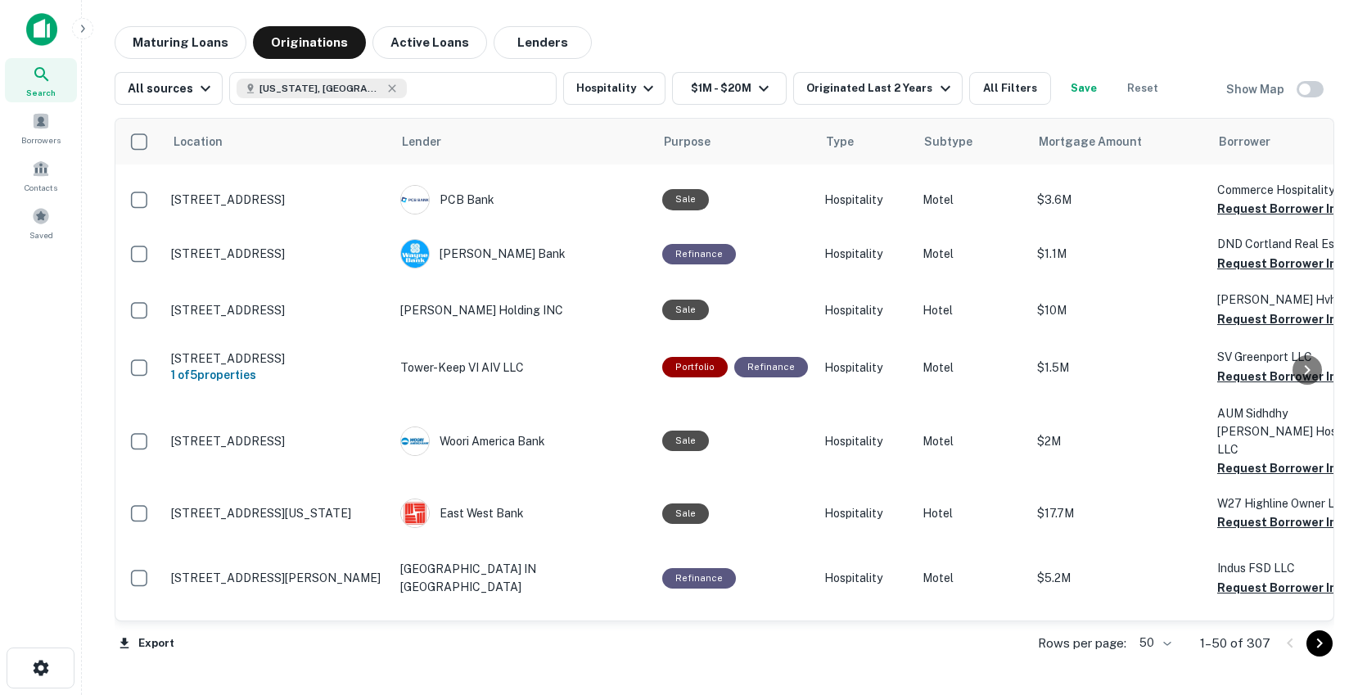
click at [1323, 648] on icon "Go to next page" at bounding box center [1320, 644] width 20 height 20
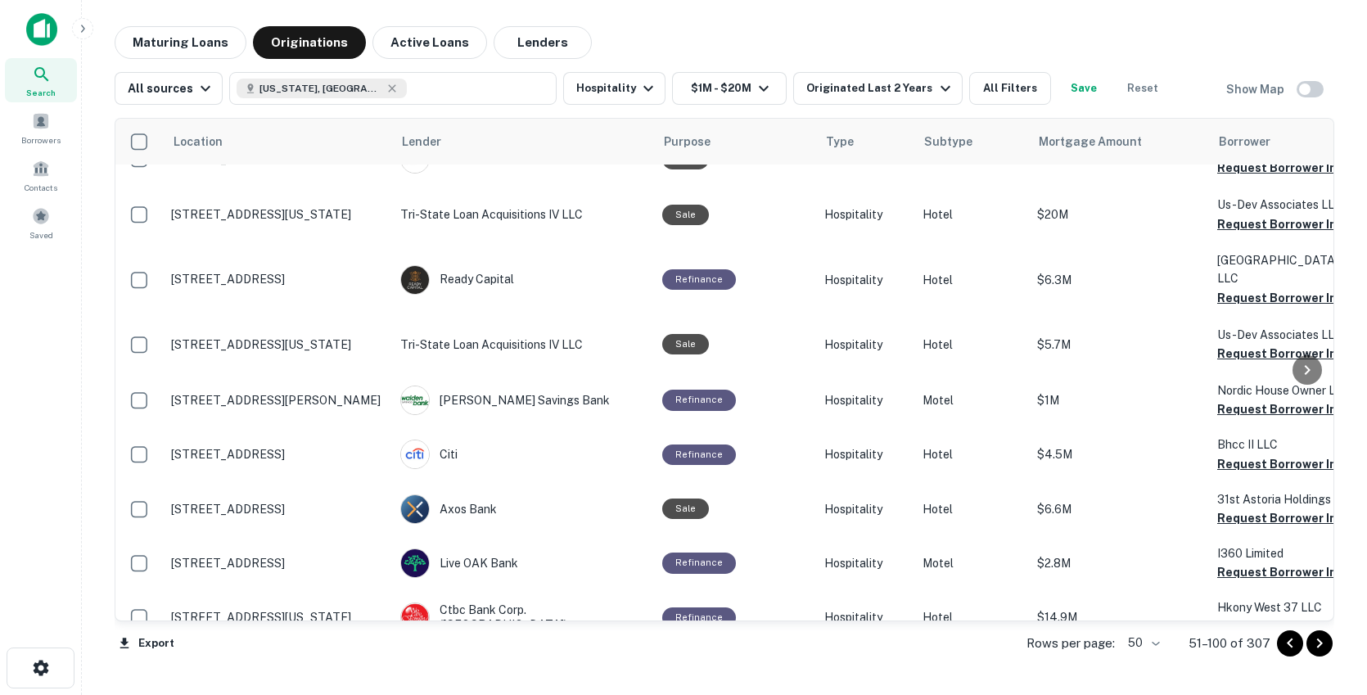
scroll to position [0, 0]
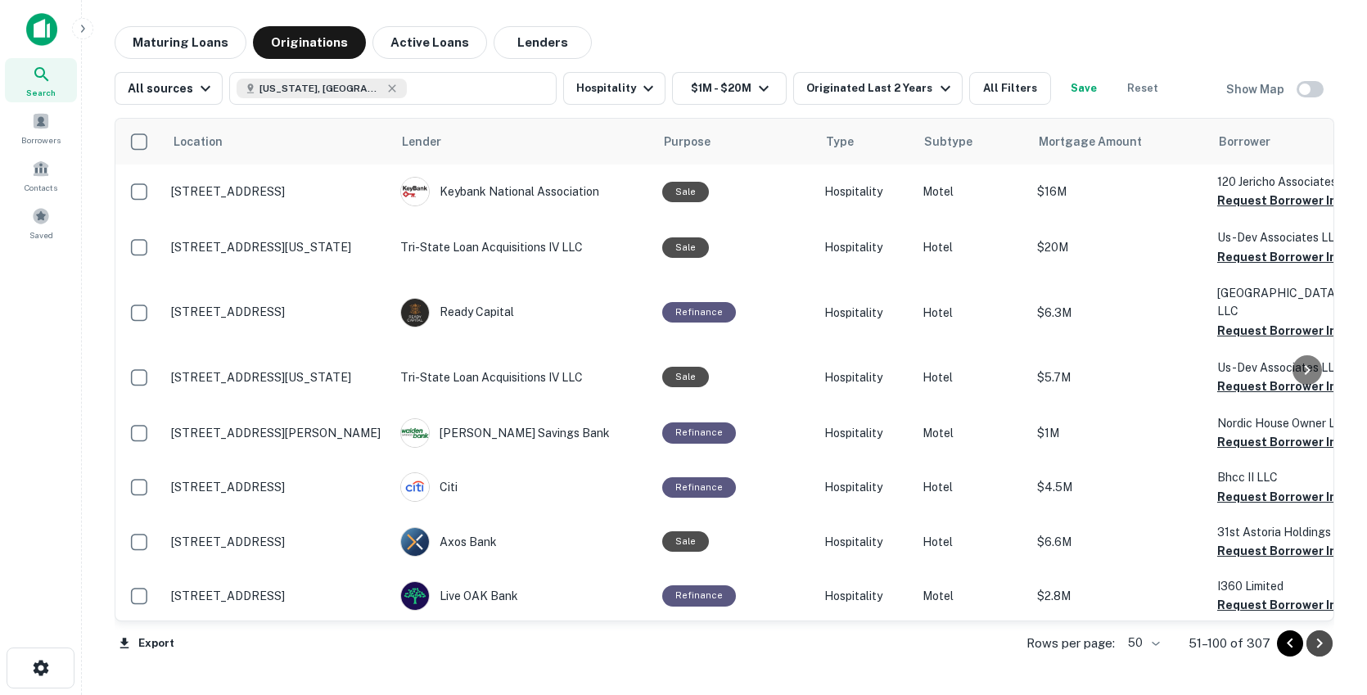
click at [1320, 648] on icon "Go to next page" at bounding box center [1320, 644] width 20 height 20
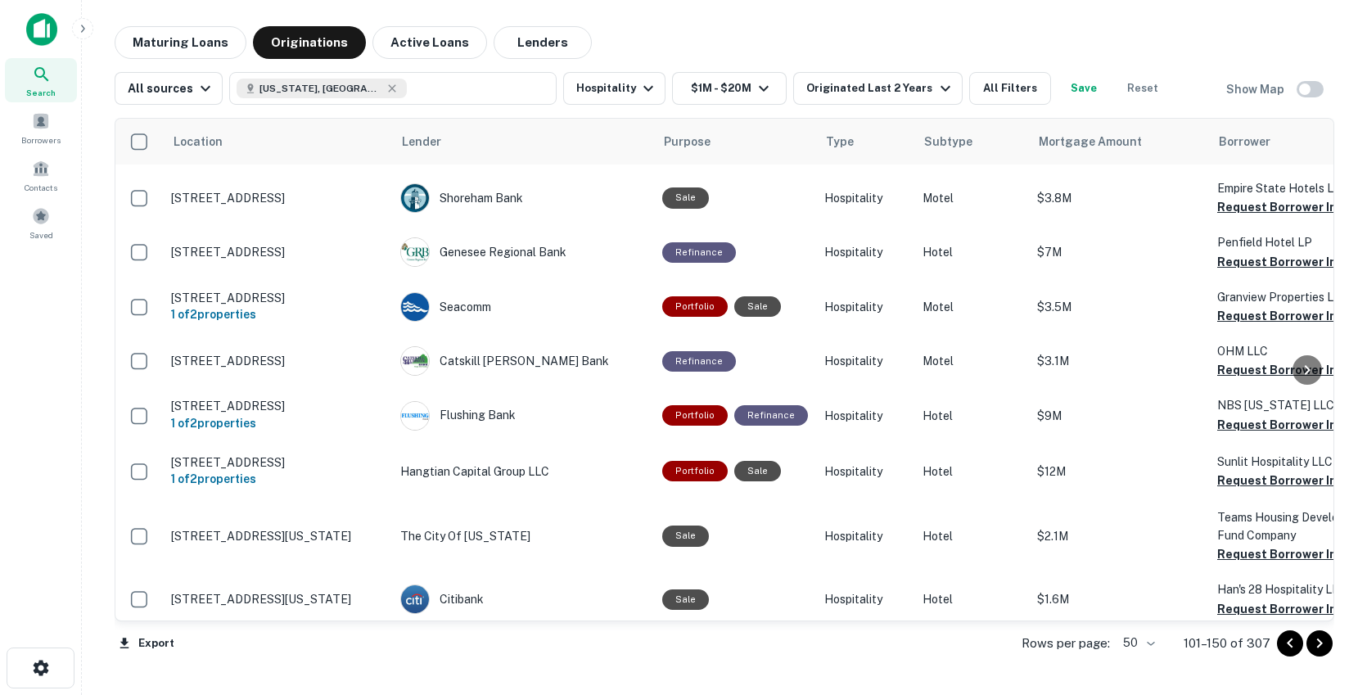
scroll to position [2522, 0]
click at [1321, 645] on icon "Go to next page" at bounding box center [1320, 644] width 20 height 20
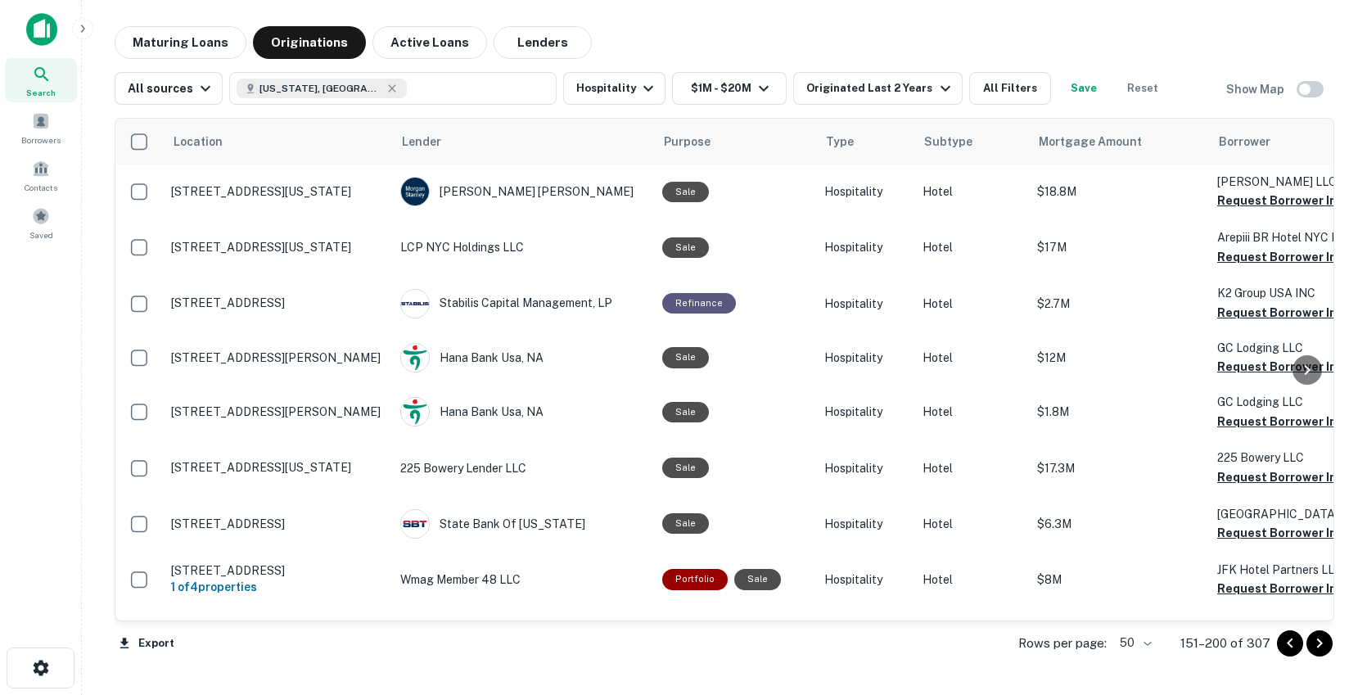
click at [1320, 644] on icon "Go to next page" at bounding box center [1320, 644] width 6 height 10
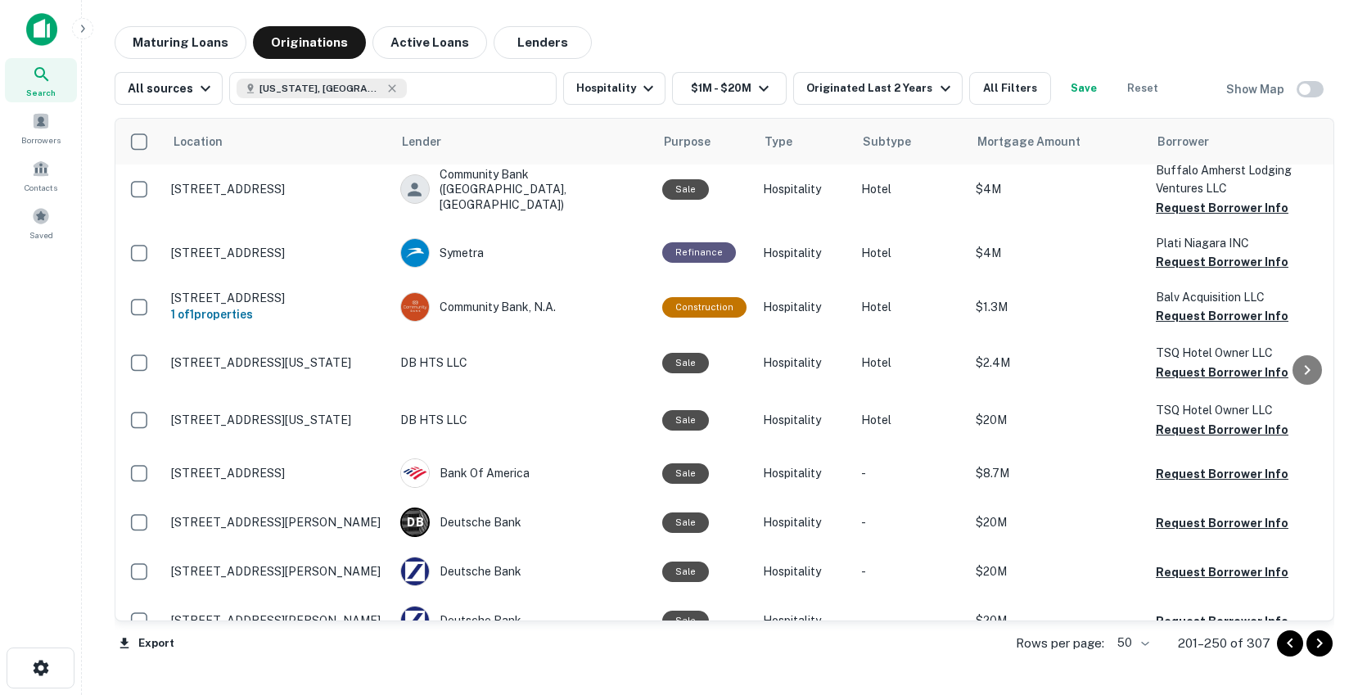
scroll to position [2370, 0]
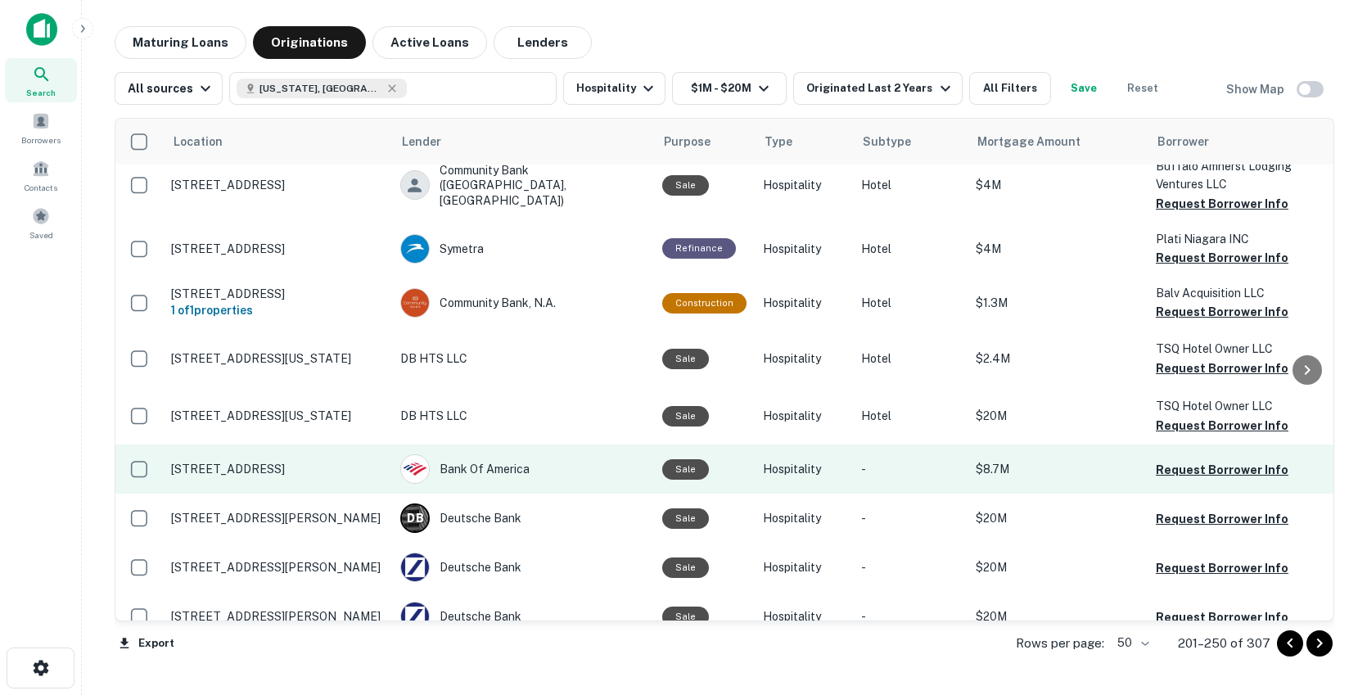
click at [578, 467] on td "Bank Of America" at bounding box center [523, 469] width 262 height 49
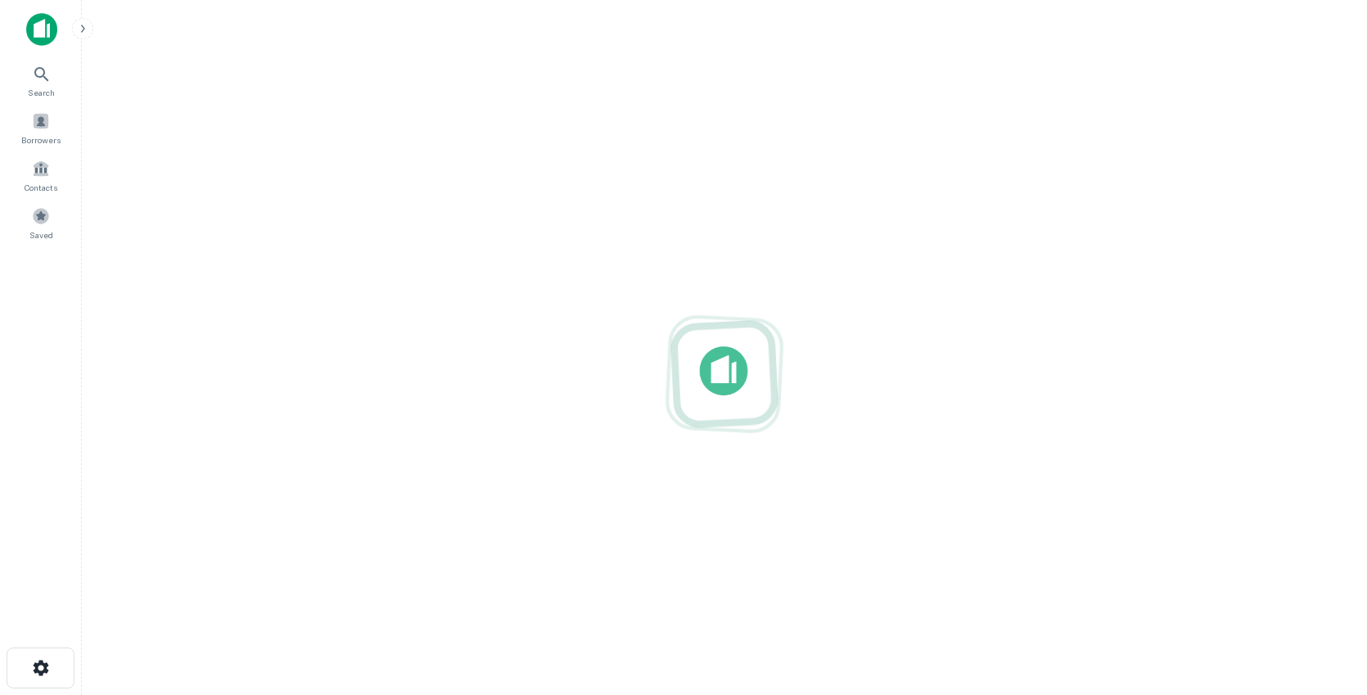
scroll to position [26, 0]
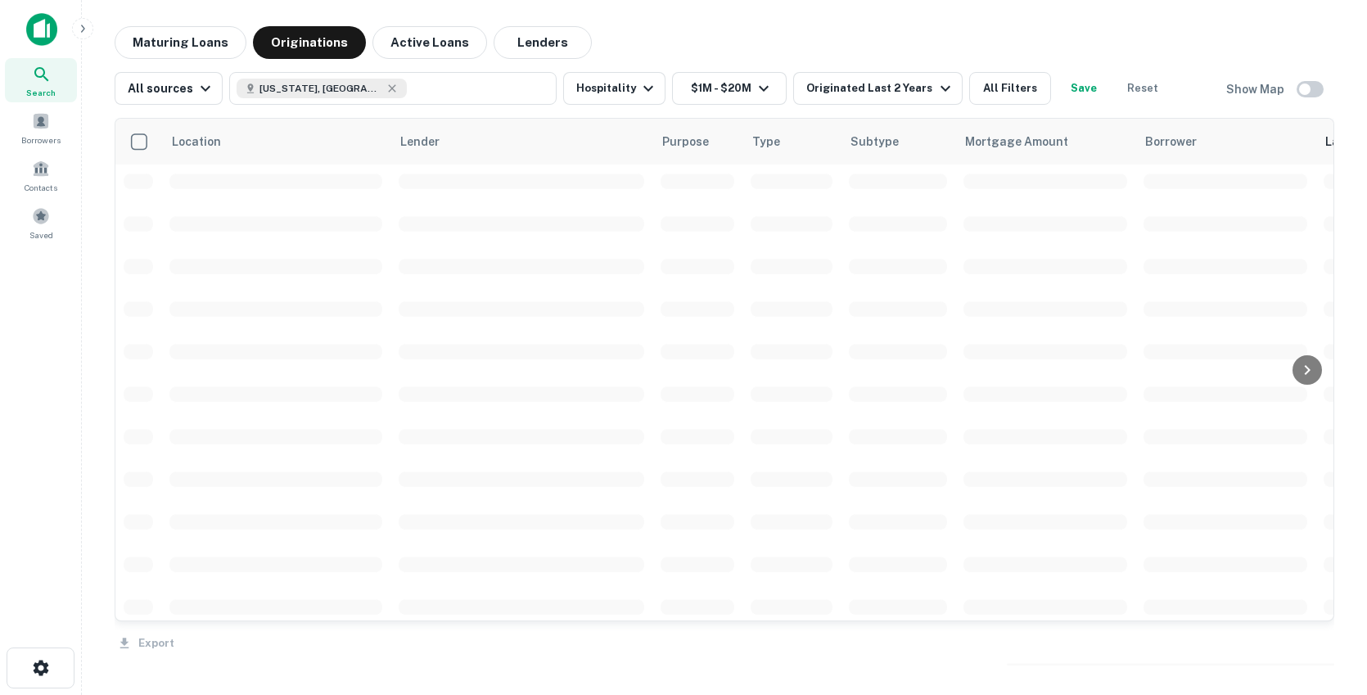
scroll to position [2370, 0]
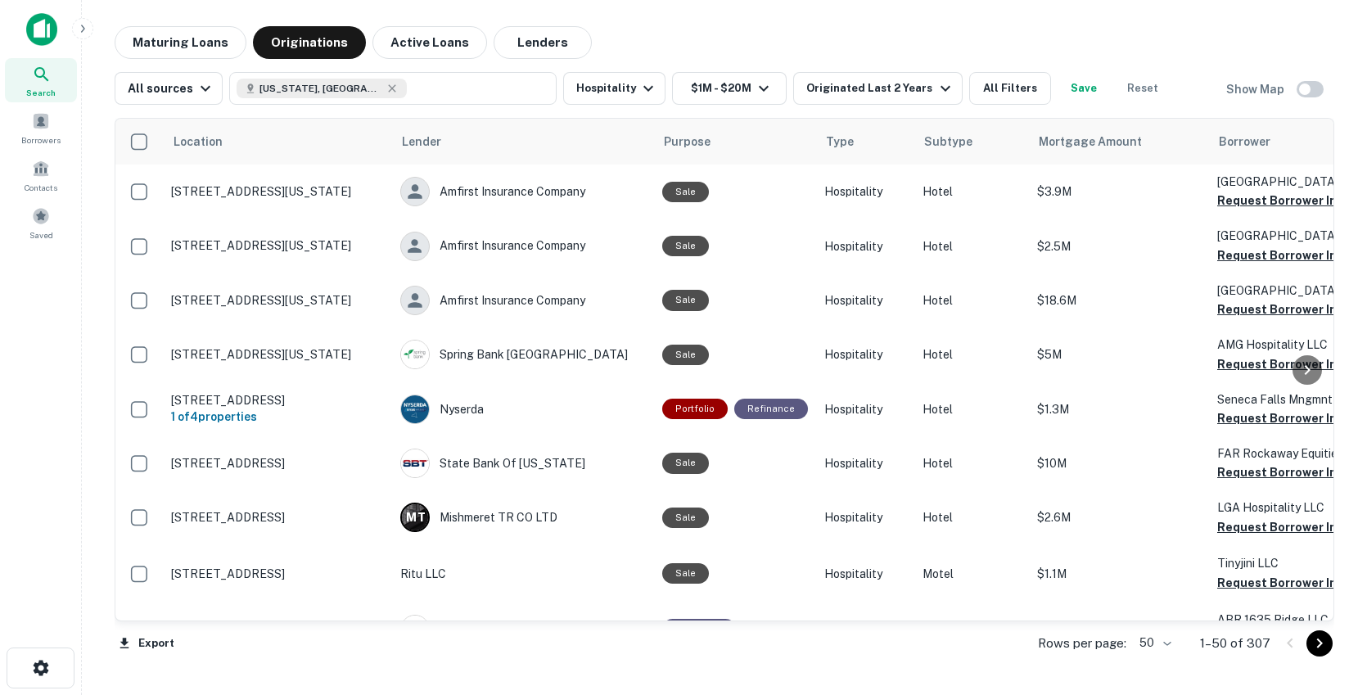
scroll to position [2325, 0]
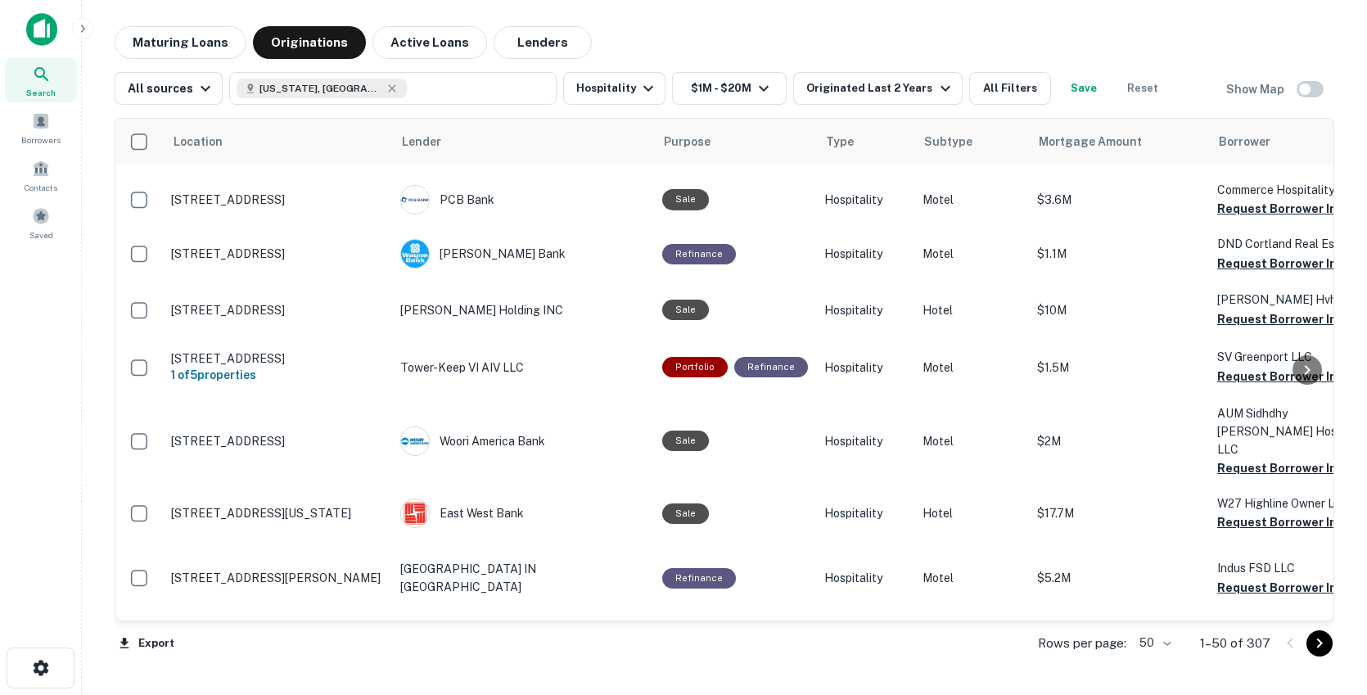
click at [1320, 649] on icon "Go to next page" at bounding box center [1320, 644] width 20 height 20
